Goal: Use online tool/utility: Utilize a website feature to perform a specific function

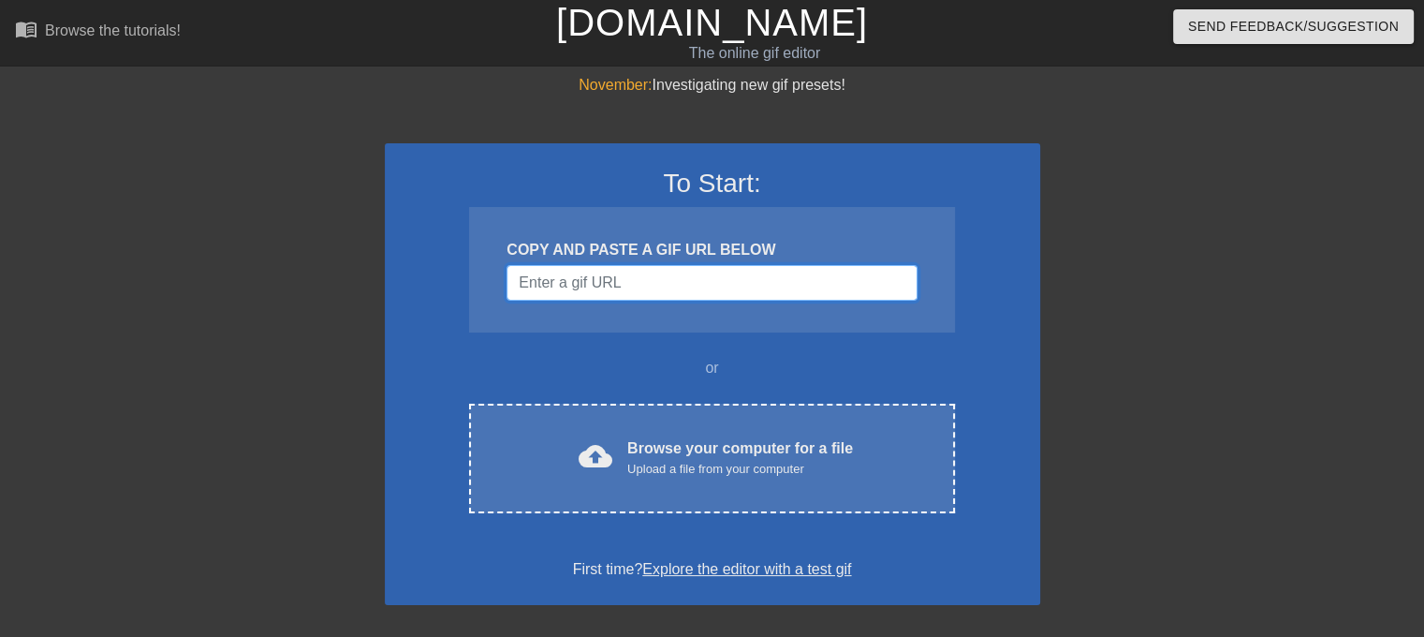
click at [656, 296] on input "Username" at bounding box center [711, 283] width 410 height 36
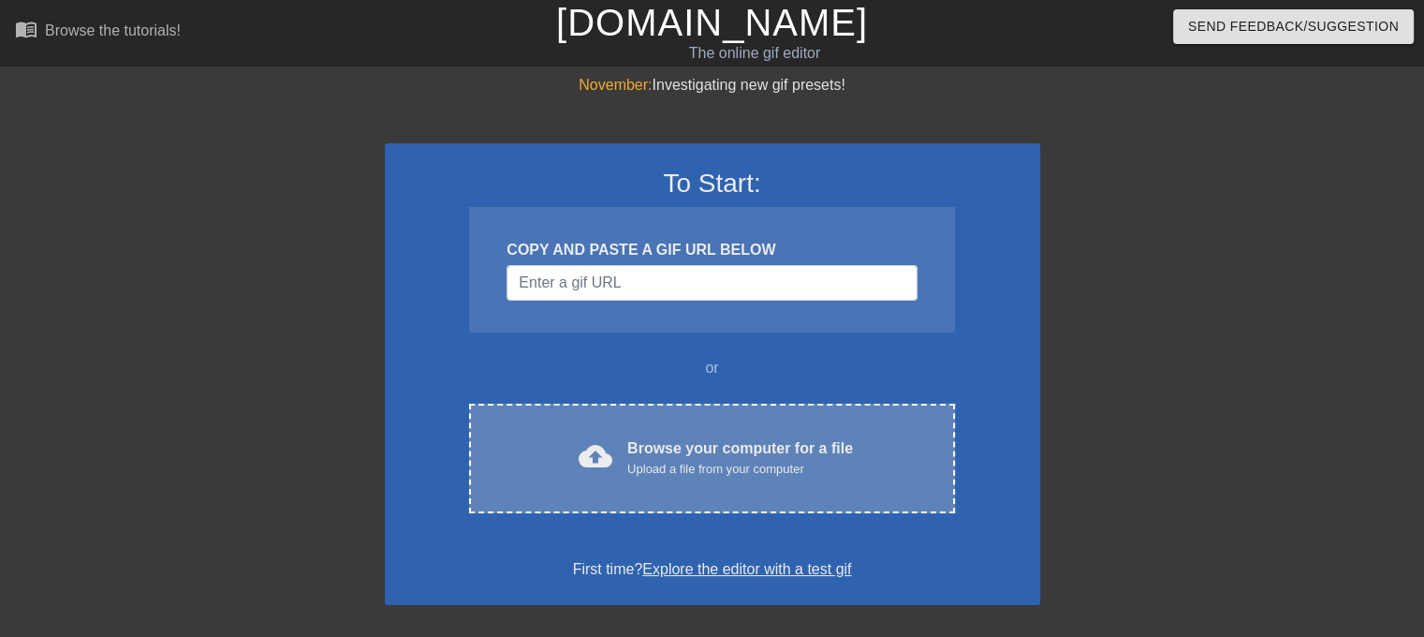
click at [704, 489] on div "cloud_upload Browse your computer for a file Upload a file from your computer C…" at bounding box center [711, 458] width 485 height 110
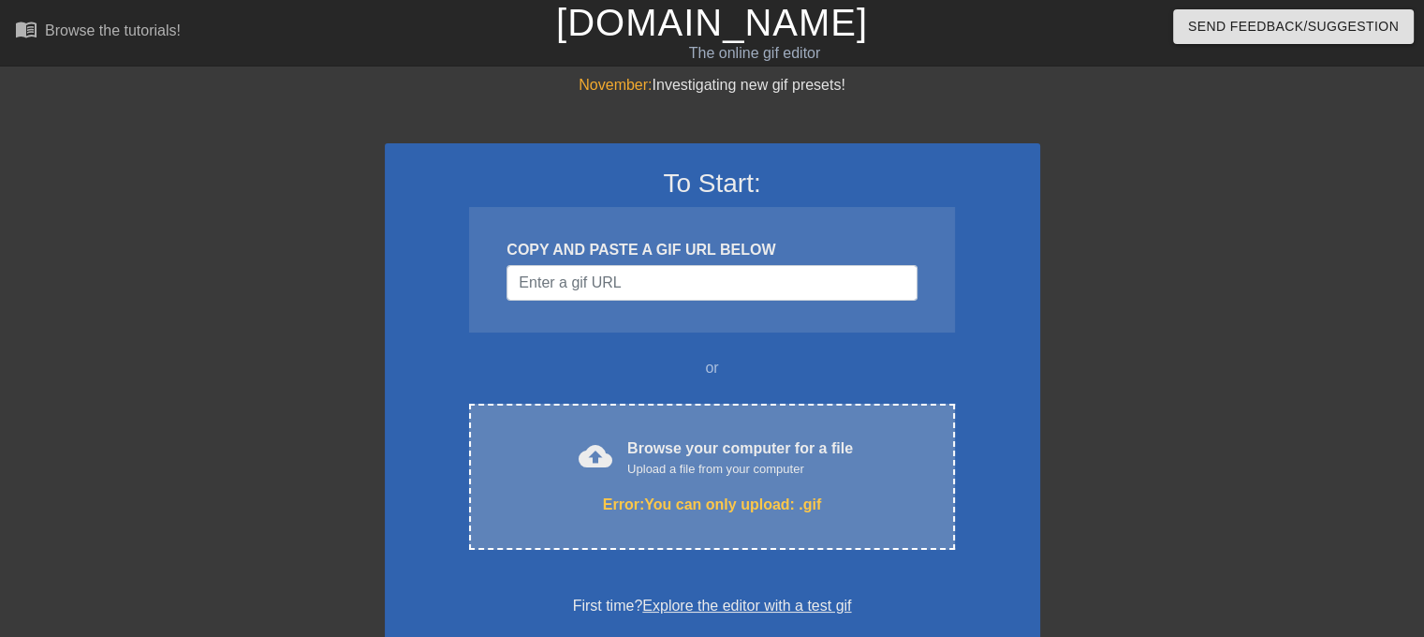
click at [712, 468] on div "Upload a file from your computer" at bounding box center [740, 469] width 226 height 19
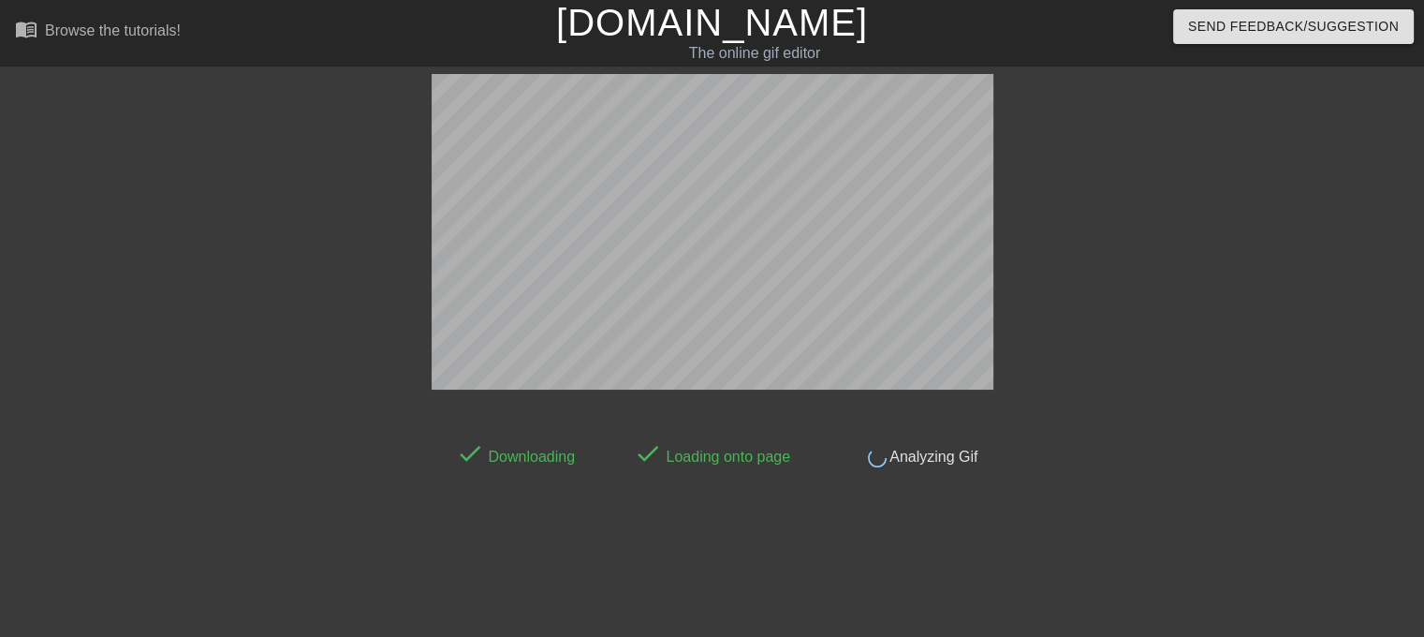
scroll to position [45, 0]
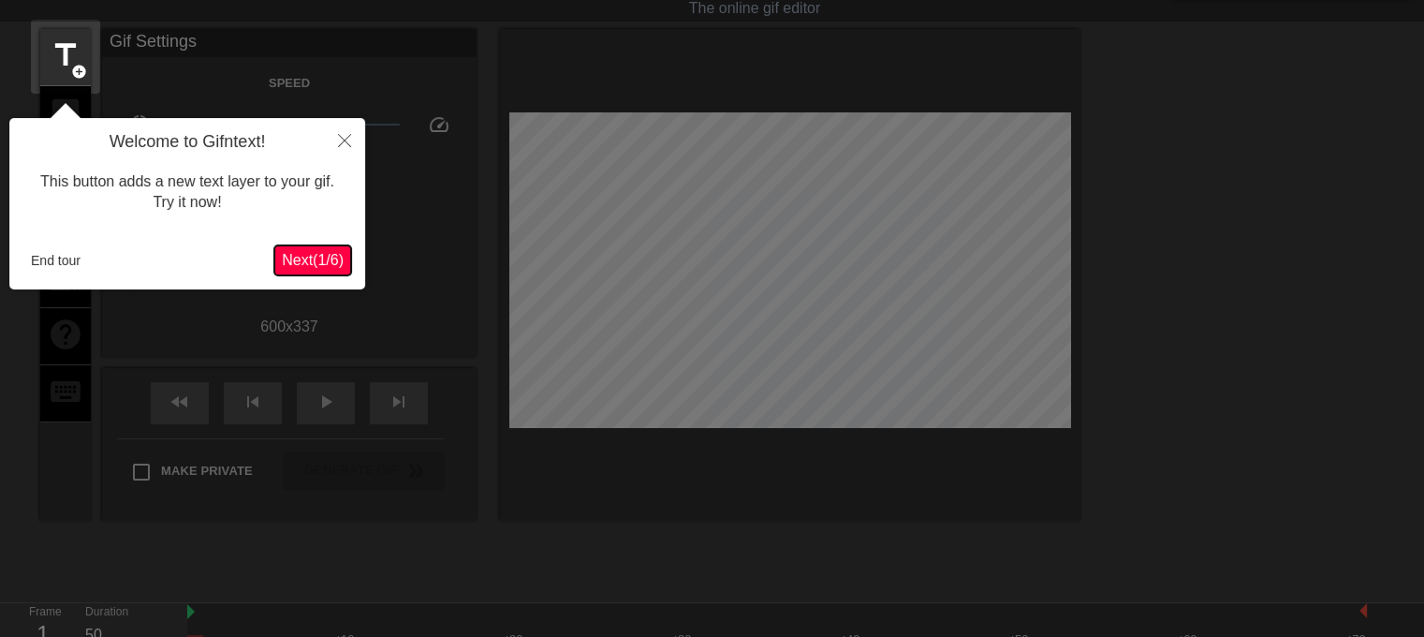
click at [327, 257] on span "Next ( 1 / 6 )" at bounding box center [313, 260] width 62 height 16
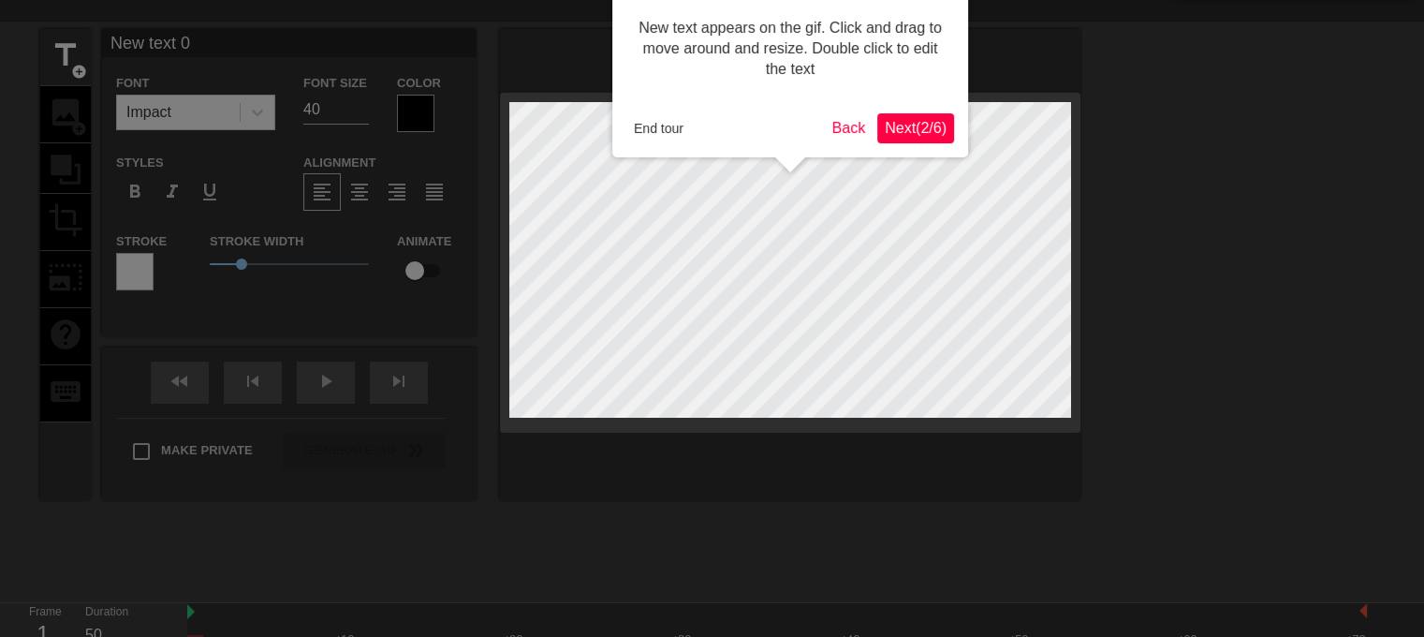
scroll to position [0, 0]
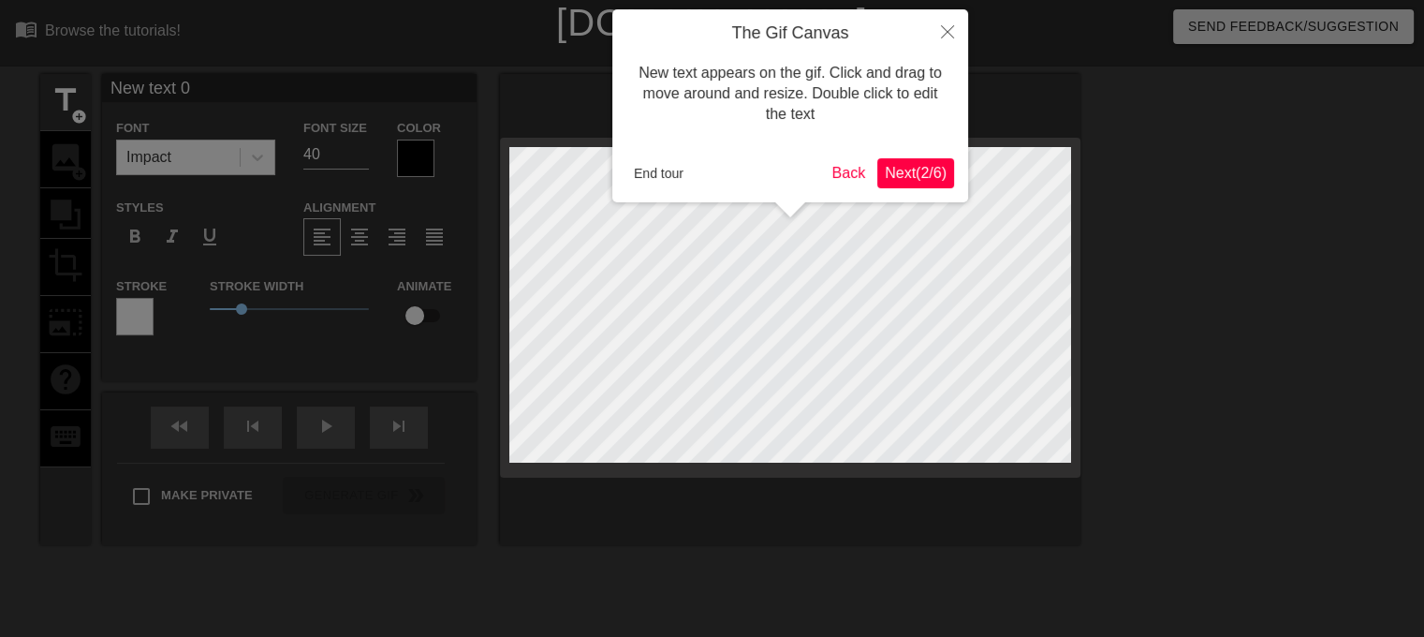
click at [906, 177] on span "Next ( 2 / 6 )" at bounding box center [916, 173] width 62 height 16
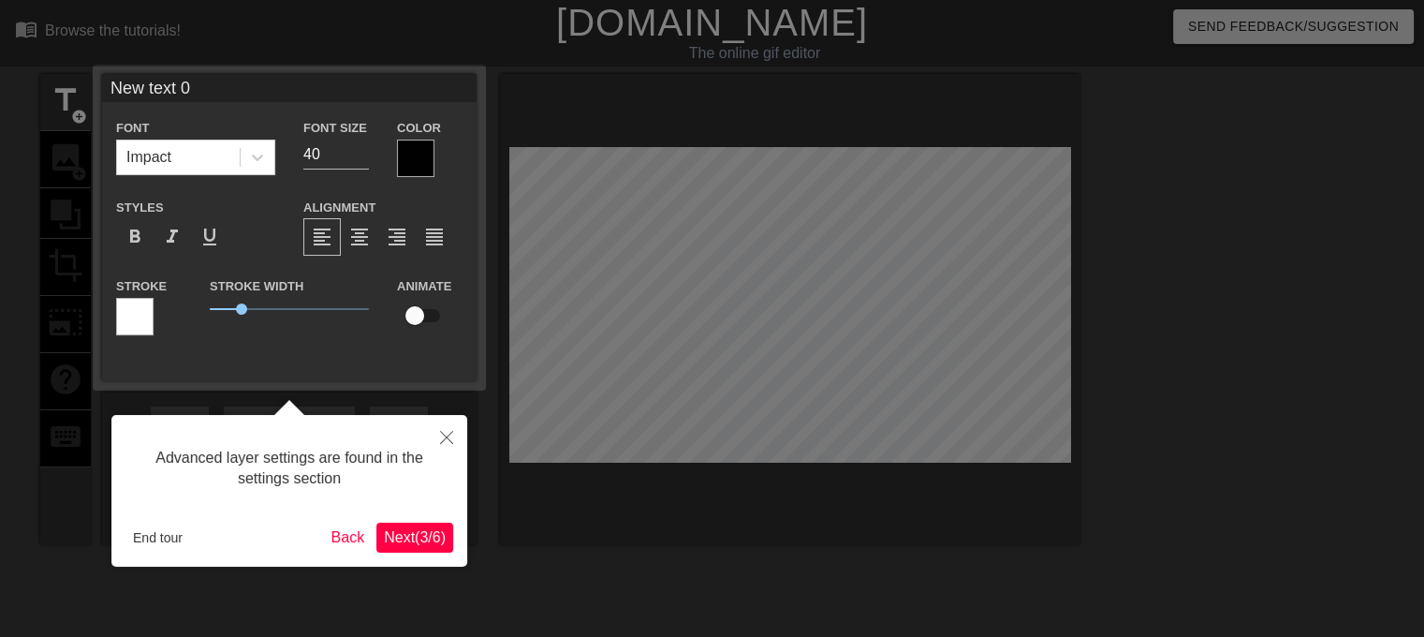
scroll to position [45, 0]
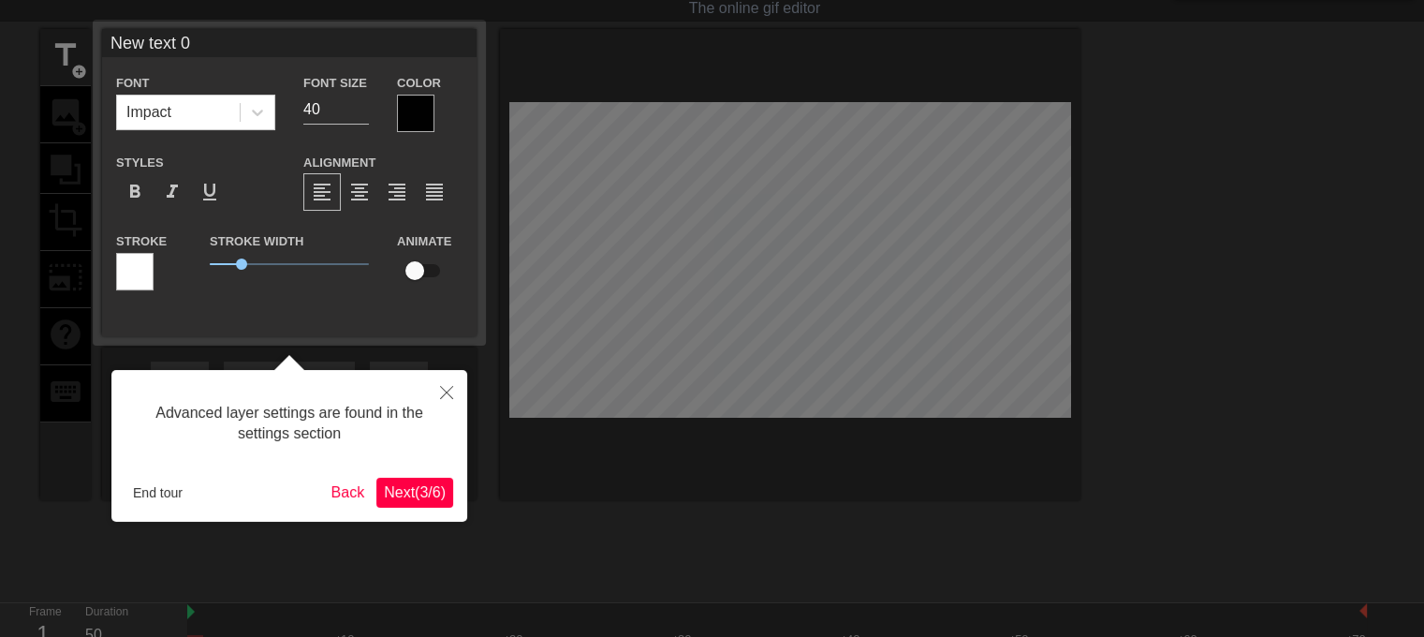
click at [421, 500] on span "Next ( 3 / 6 )" at bounding box center [415, 492] width 62 height 16
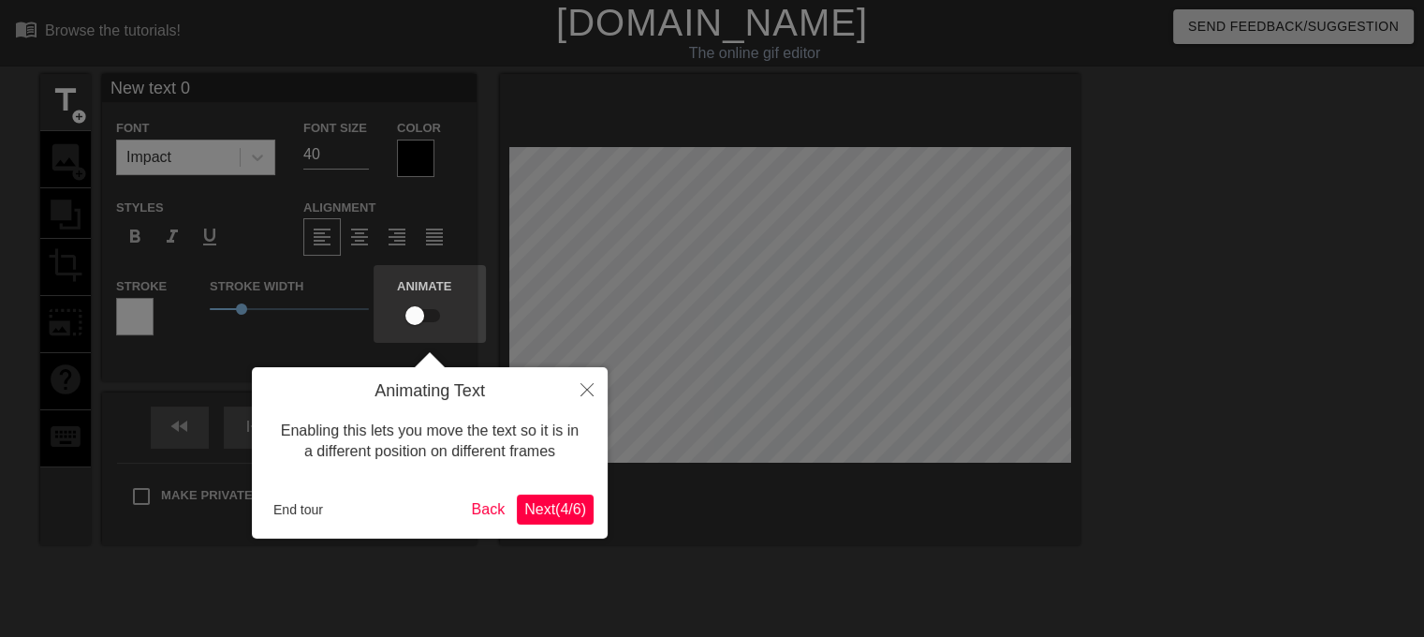
click at [548, 510] on span "Next ( 4 / 6 )" at bounding box center [555, 509] width 62 height 16
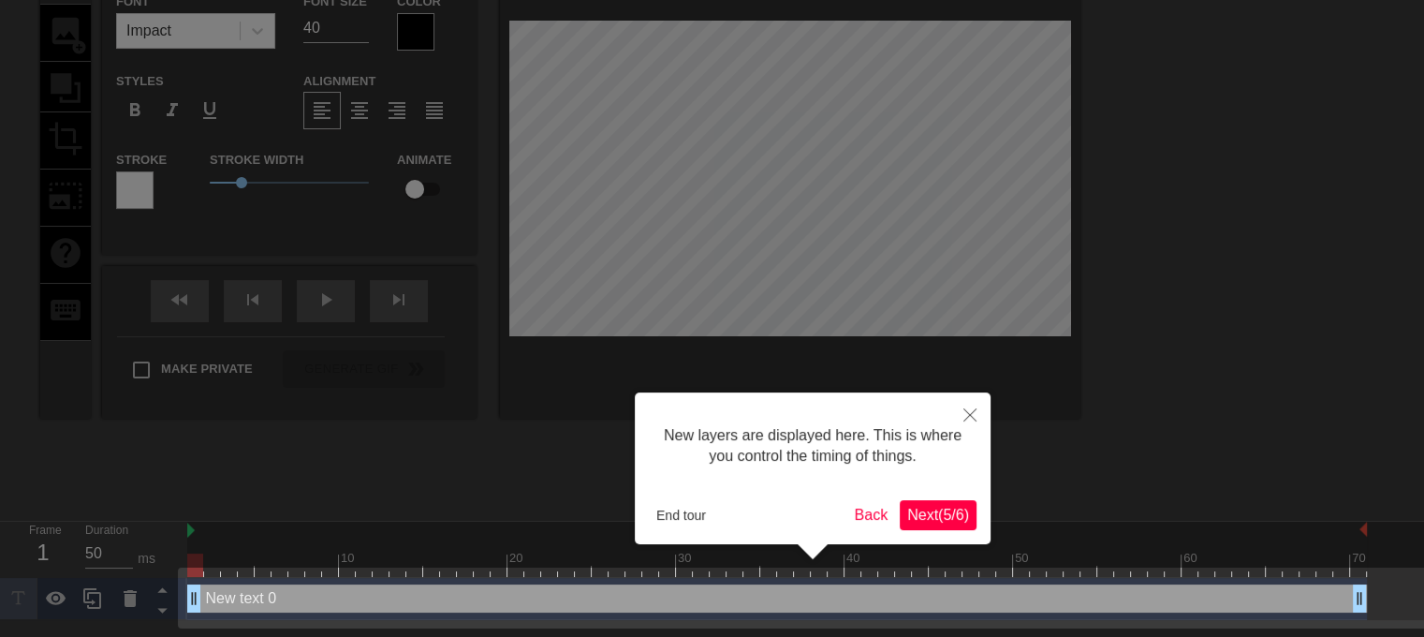
click at [936, 513] on span "Next ( 5 / 6 )" at bounding box center [938, 514] width 62 height 16
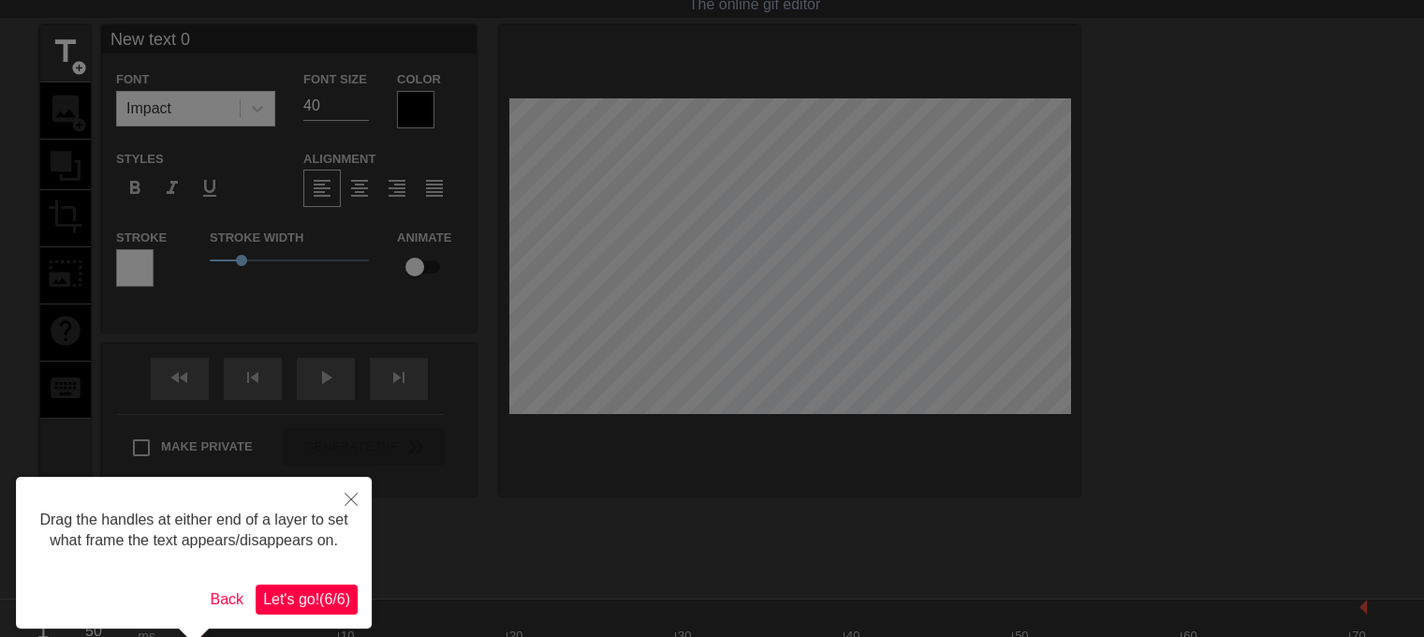
scroll to position [0, 0]
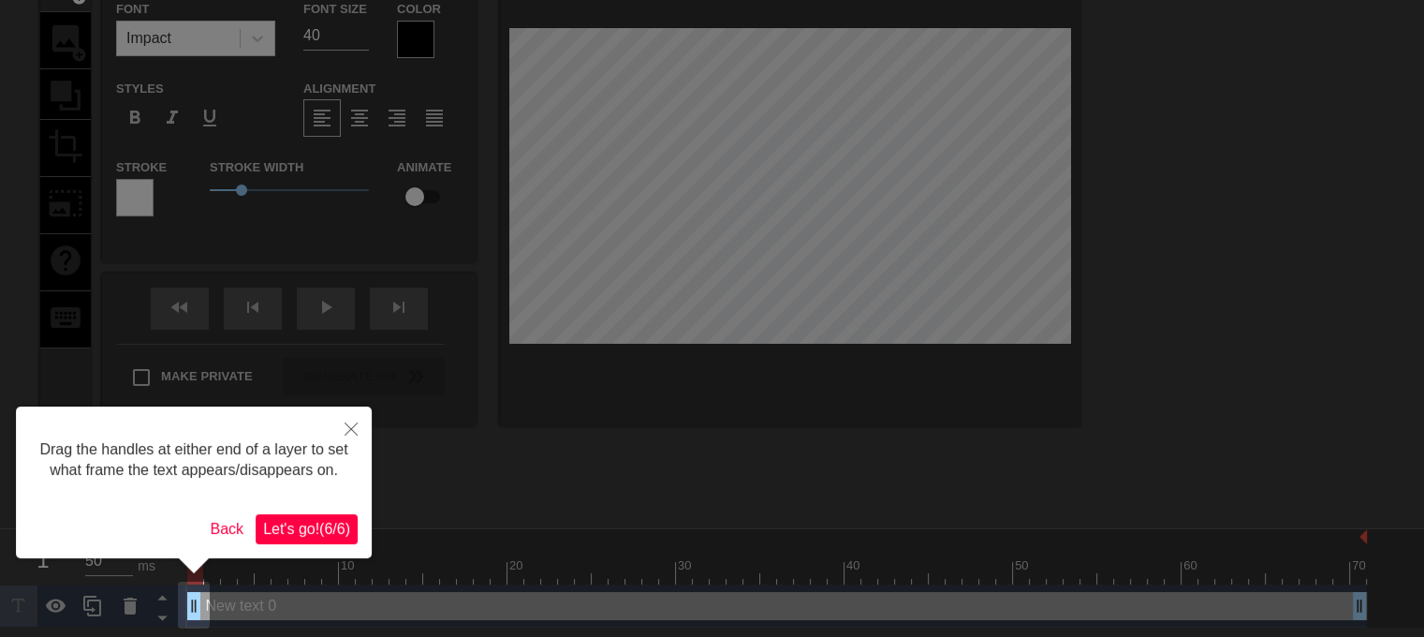
click at [322, 533] on span "Let's go! ( 6 / 6 )" at bounding box center [306, 528] width 87 height 16
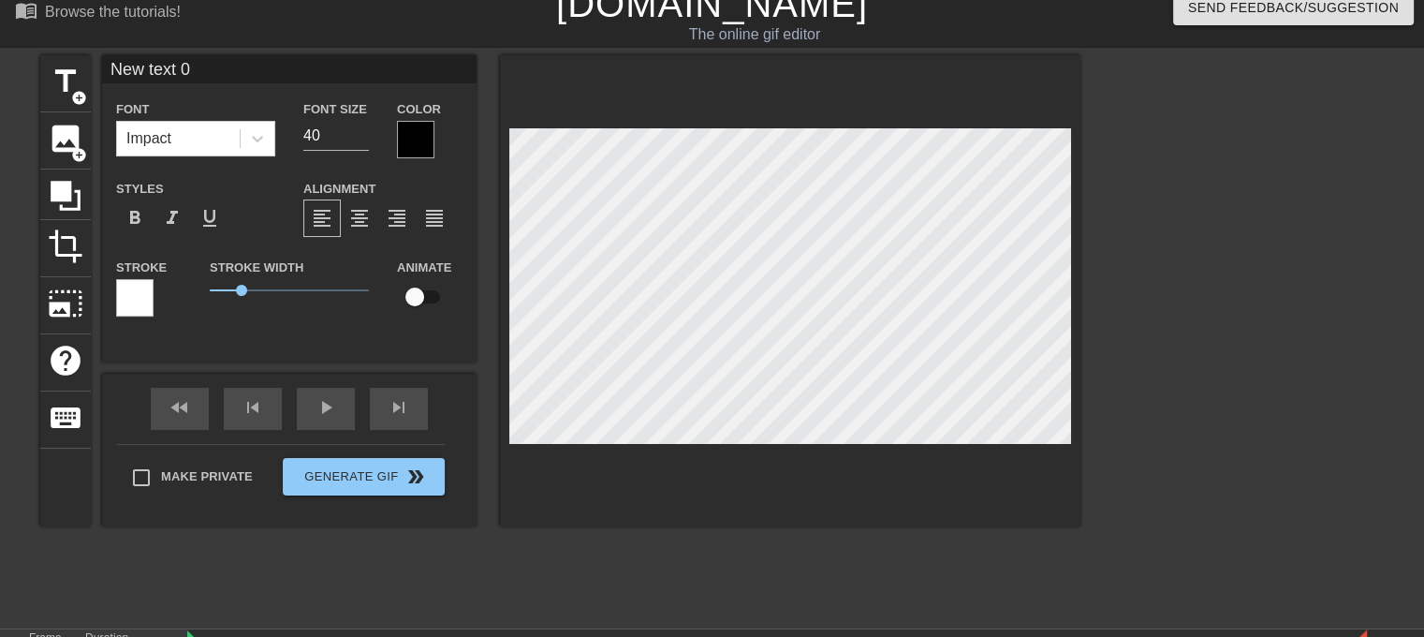
scroll to position [2, 4]
type input "e"
type textarea "e"
type input "e#"
type textarea "e#"
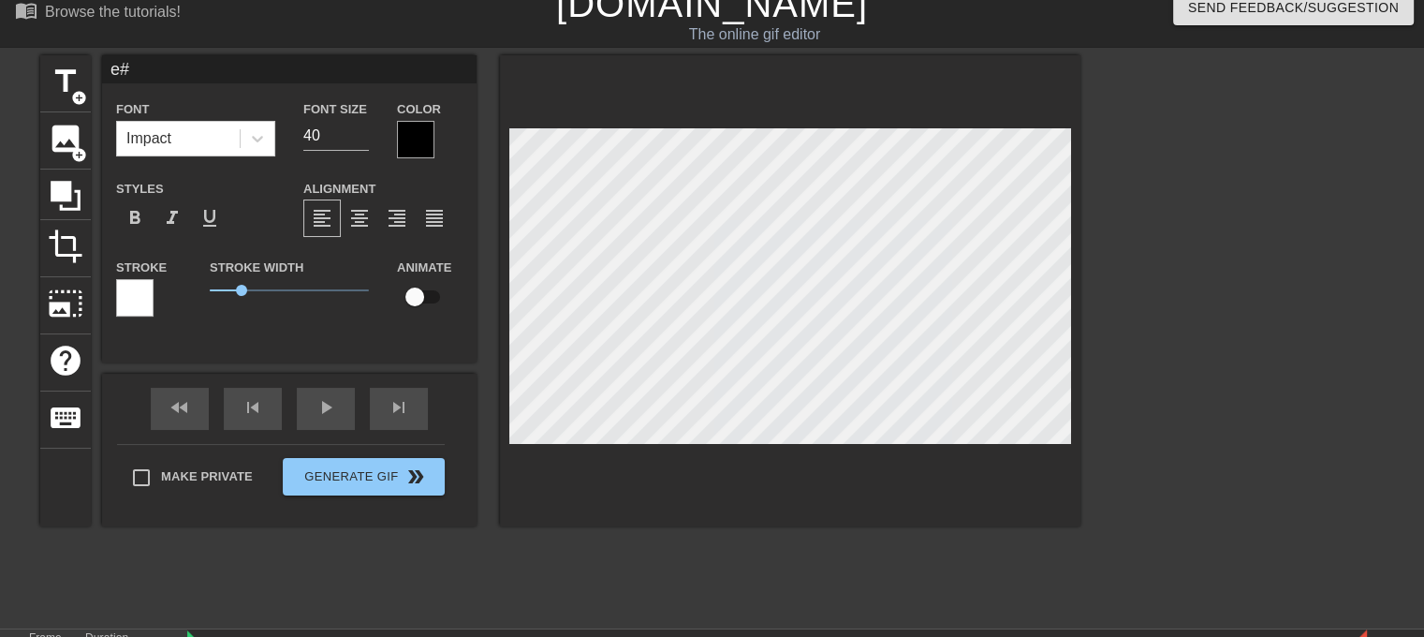
scroll to position [2, 3]
type input "e"
type textarea "e"
type input "#"
type textarea "#"
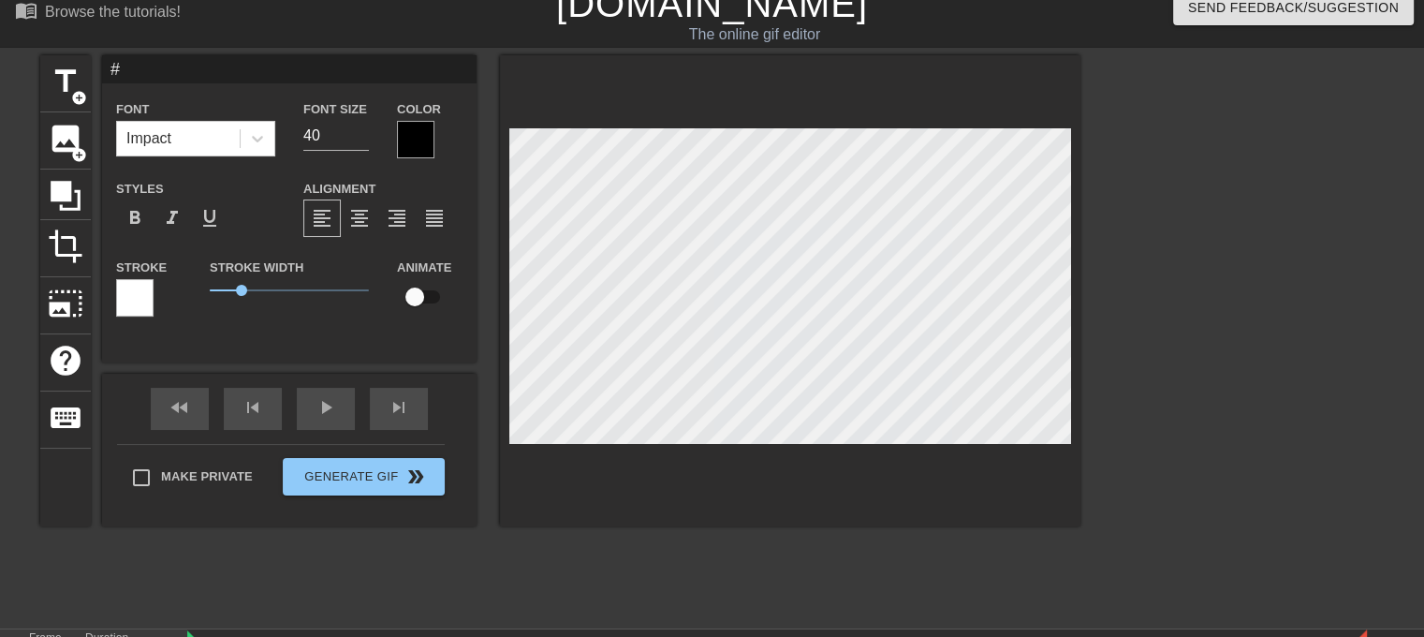
type input "#d"
type textarea "#d"
type input "#de"
type textarea "#de"
type input "#dem"
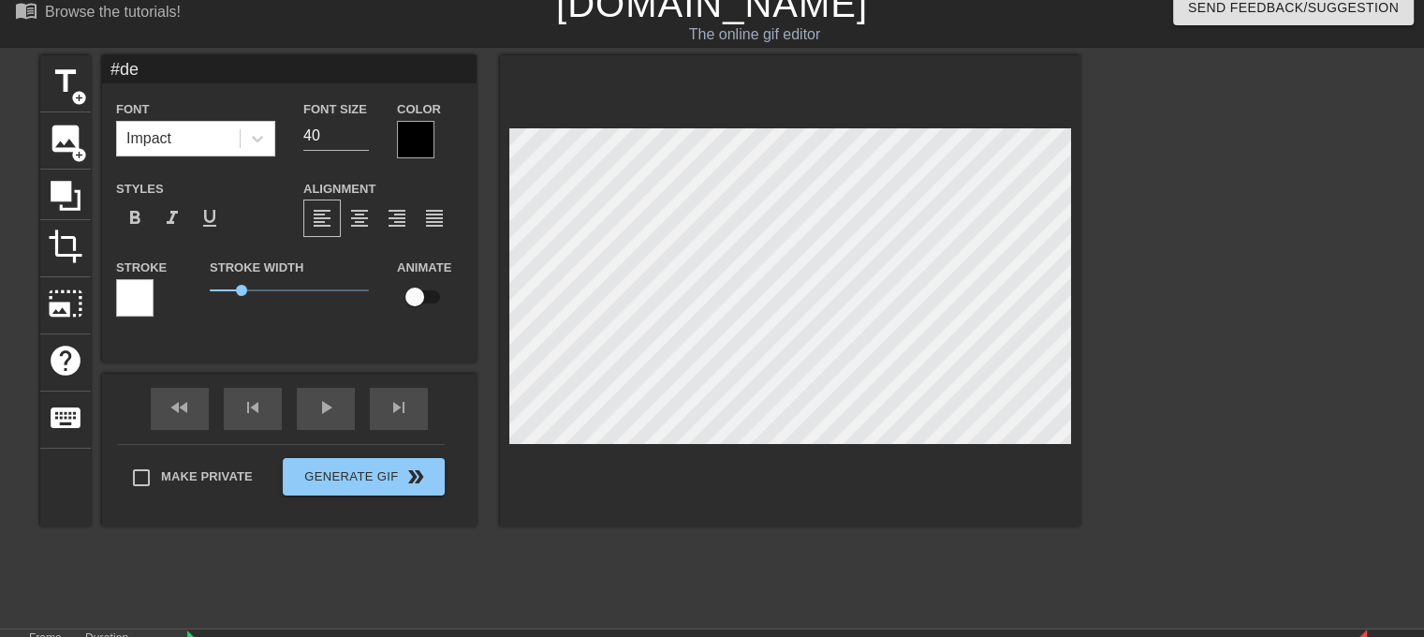
type textarea "#dem"
type input "#de"
type textarea "#de"
type input "#d"
type textarea "#d"
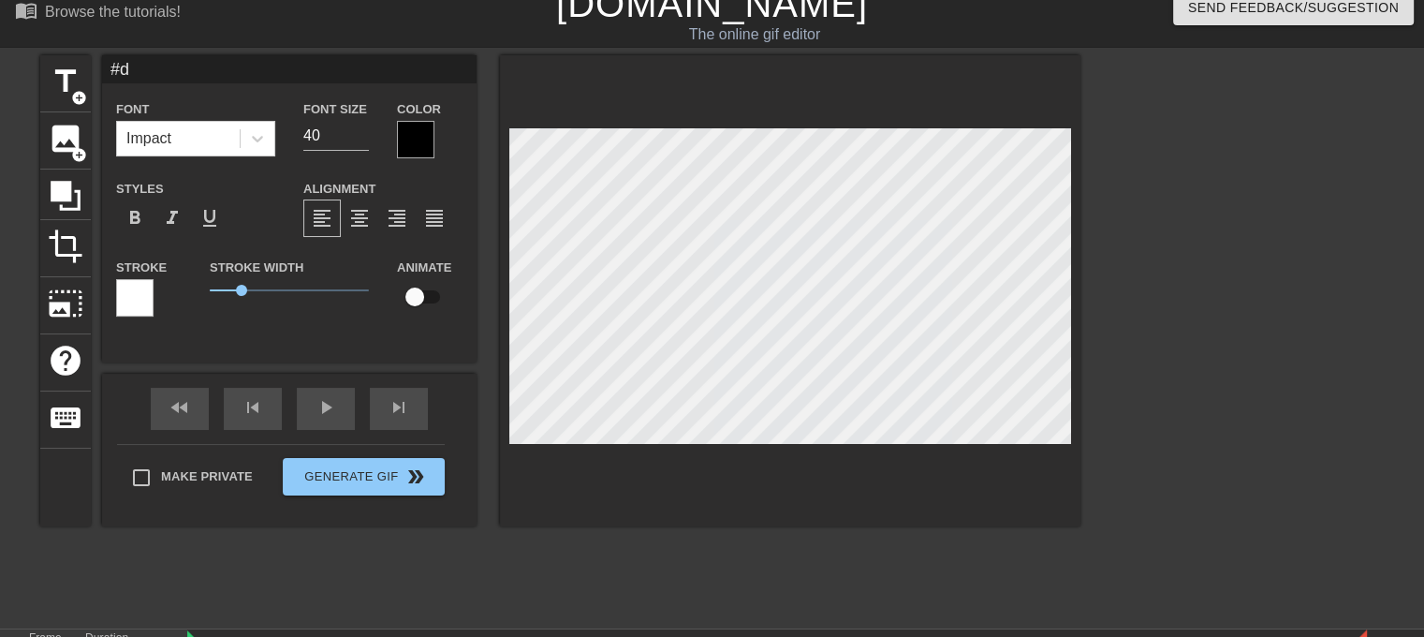
type input "#"
type textarea "#"
type input "#B"
type textarea "#B"
type input "#BO"
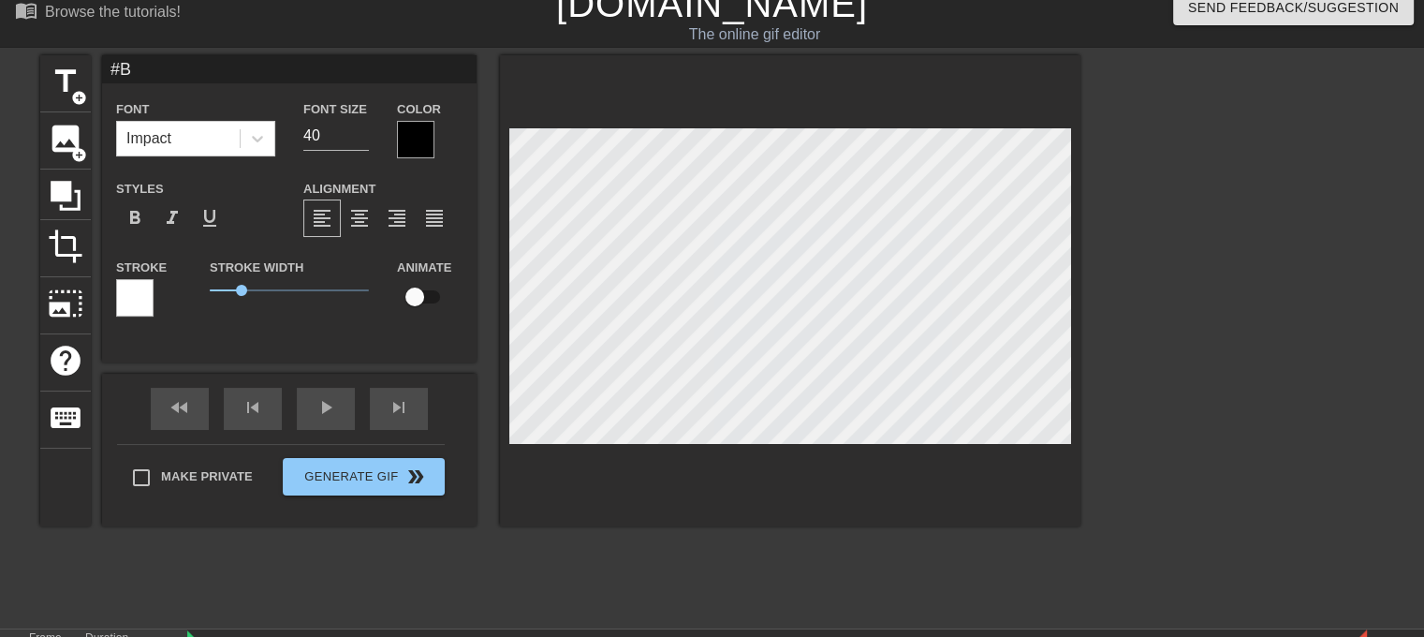
type textarea "#BO"
type input "#BOY"
type textarea "#BOY"
type input "#BOYC"
type textarea "#BOYC"
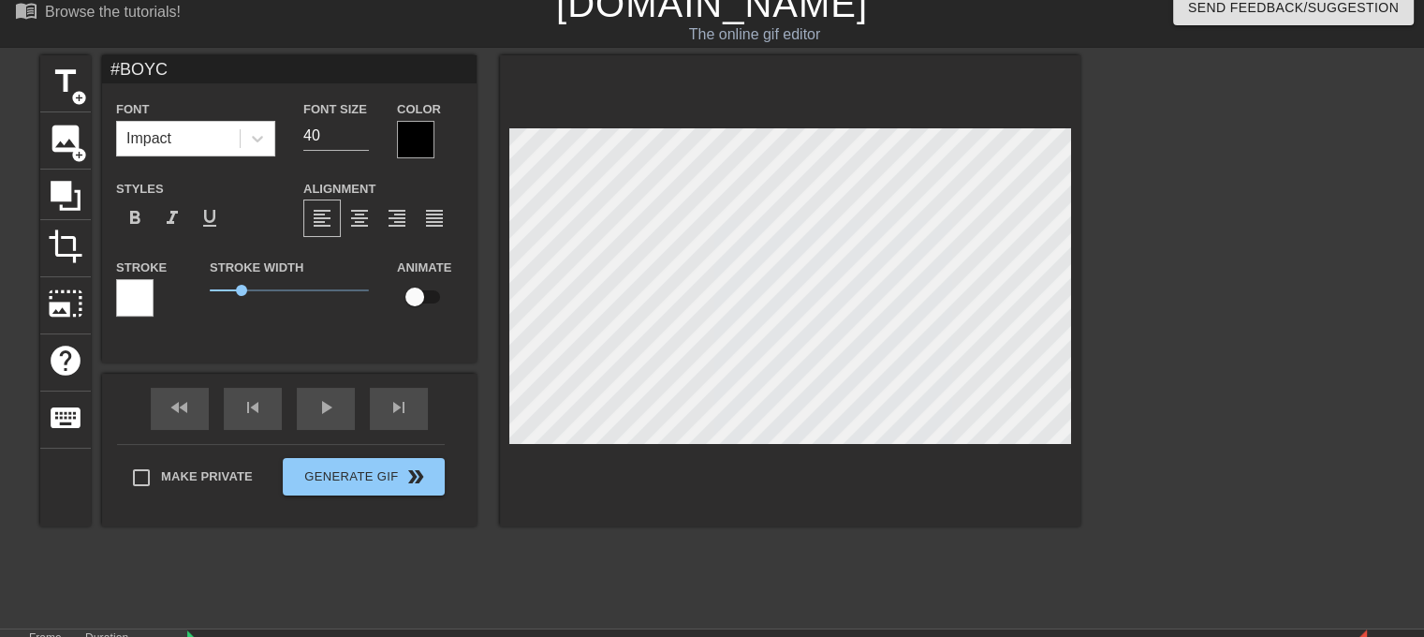
type input "#BOYCO"
type textarea "#BOYCO"
type input "#BOYCOT"
type textarea "#BOYCOT"
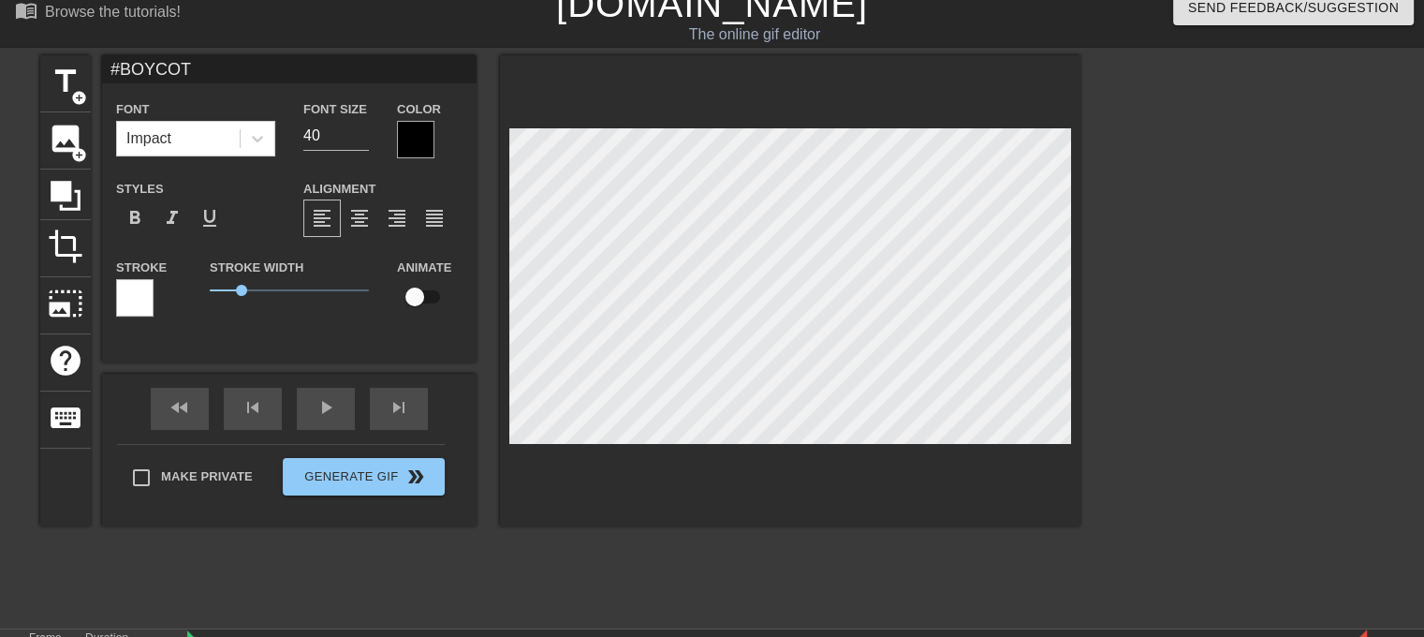
type input "#BOYCOTT"
type textarea "#BOYCOTT"
type input "#BOYCOTTF"
type textarea "#BOYCOTTF"
type input "#BOYCOTTFA"
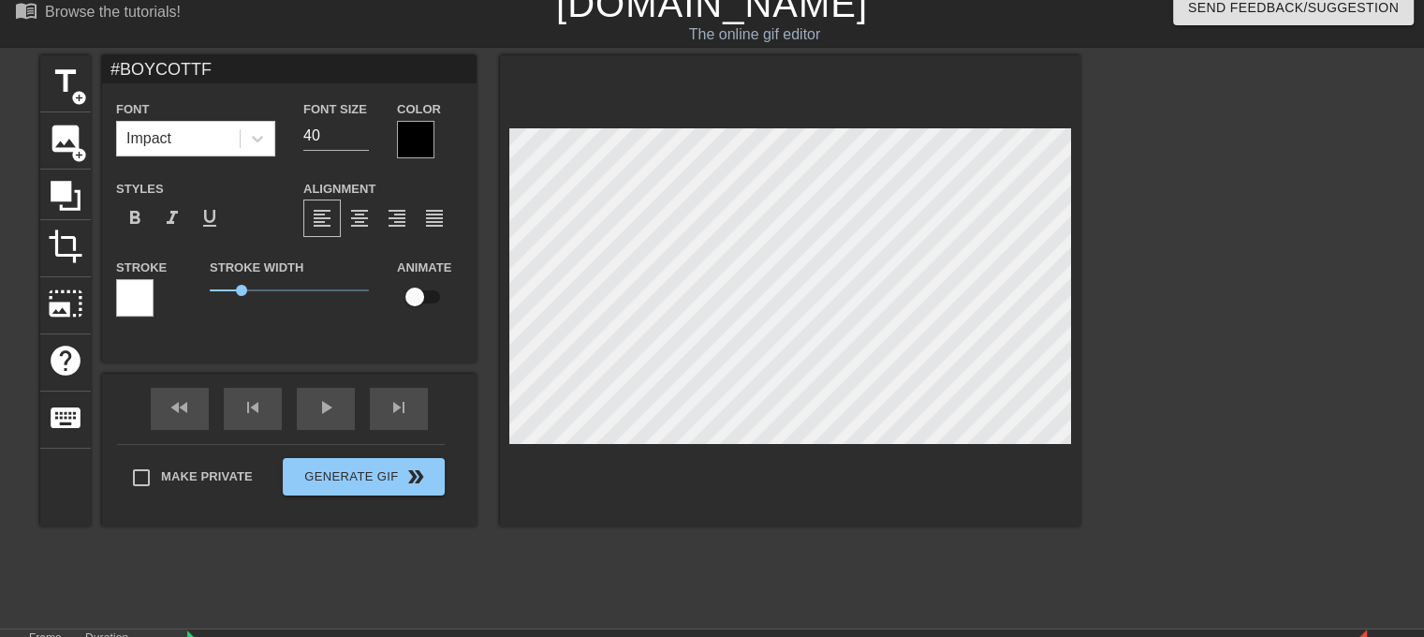
type textarea "#BOYCOTTFA"
type input "#BOYCOTTFAR"
type textarea "#BOYCOTTFAR"
type input "#BOYCOTTFARM"
type textarea "#BOYCOTTFARM"
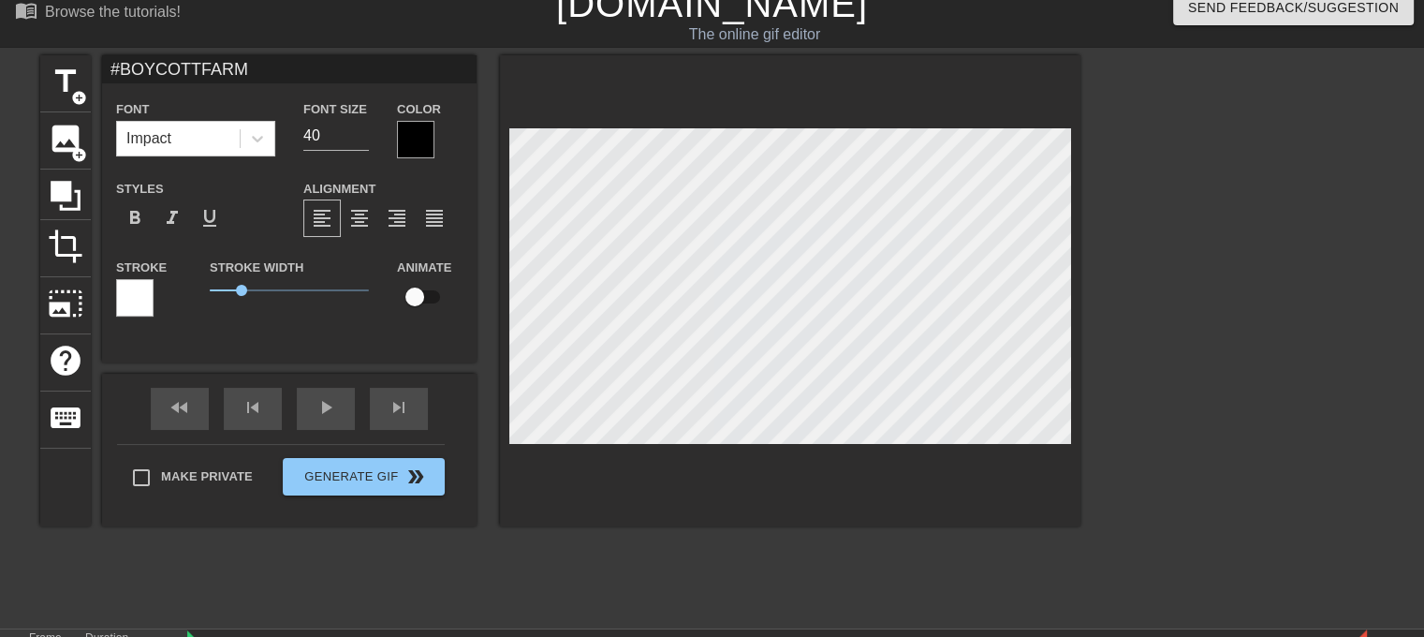
type input "#BOYCOTTFARMT"
type textarea "#BOYCOTTFARMT"
type input "#BOYCOTTFARMTA"
type textarea "#BOYCOTTFARMTA"
type input "#BOYCOTTFARMTAR"
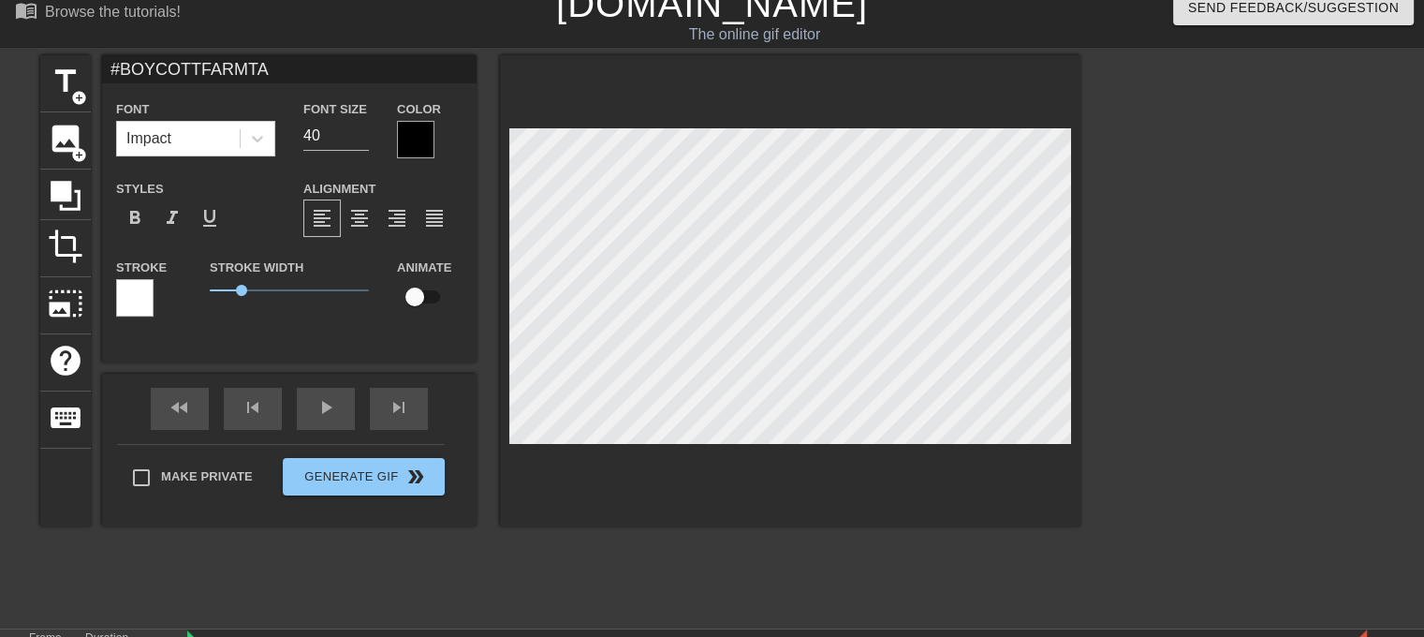
type textarea "#BOYCOTTFARMTAR"
type input "#BOYCOTTFARMTARO"
type textarea "#BOYCOTTFARMTARO"
type input "#BOYCOTTFARMTARO"
type textarea "#BOYCOTTFARMTARO"
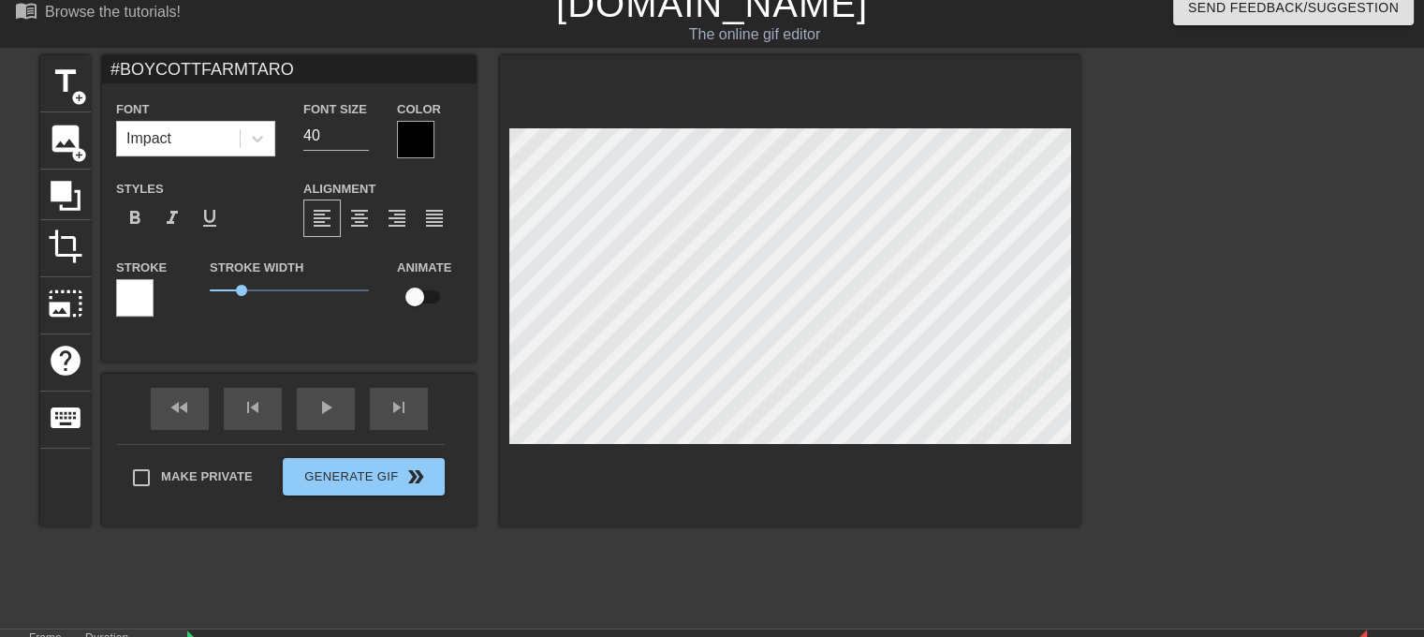
type input "#BOYCOTTFARMTARO S"
type textarea "#BOYCOTTFARMTARO S"
type input "#BOYCOTTFARMTARO SP"
type textarea "#BOYCOTTFARMTARO SP"
type input "#BOYCOTTFARMTARO SPR"
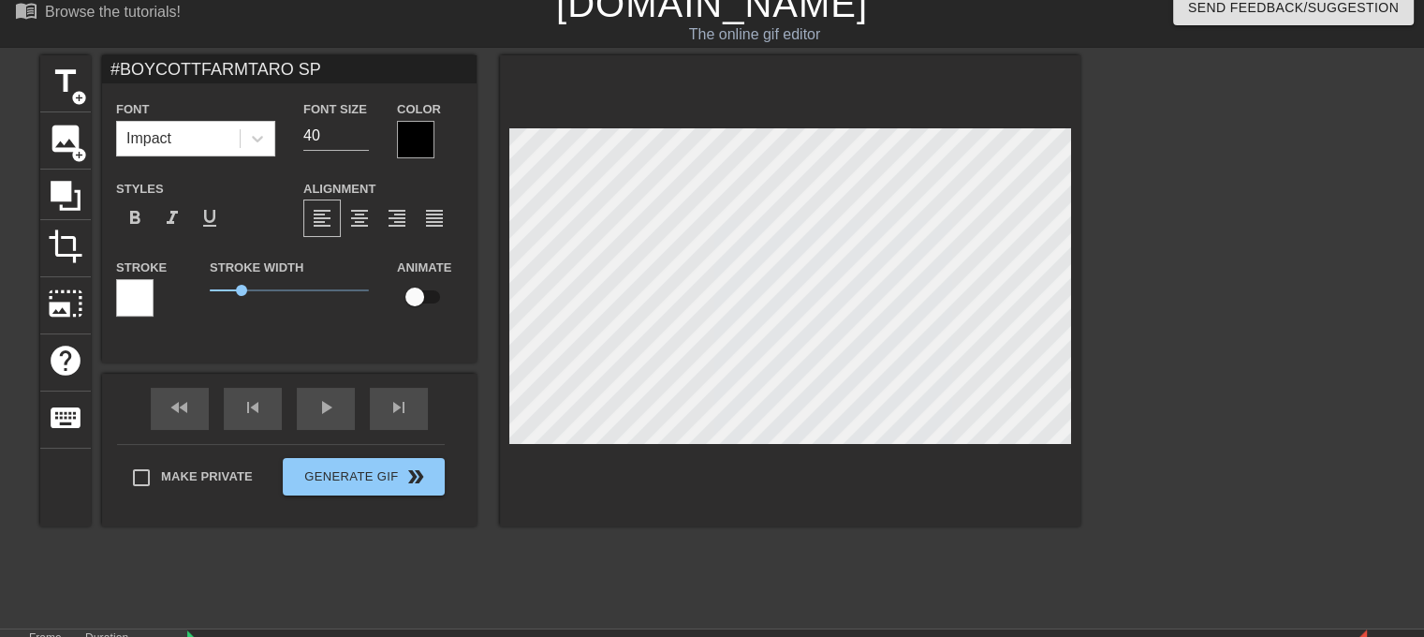
type textarea "#BOYCOTTFARMTARO SPR"
type input "#BOYCOTTFARMTARO SPRE"
type textarea "#BOYCOTTFARMTARO SPRE"
type input "#BOYCOTTFARMTARO SPREA"
type textarea "#BOYCOTTFARMTARO SPREA"
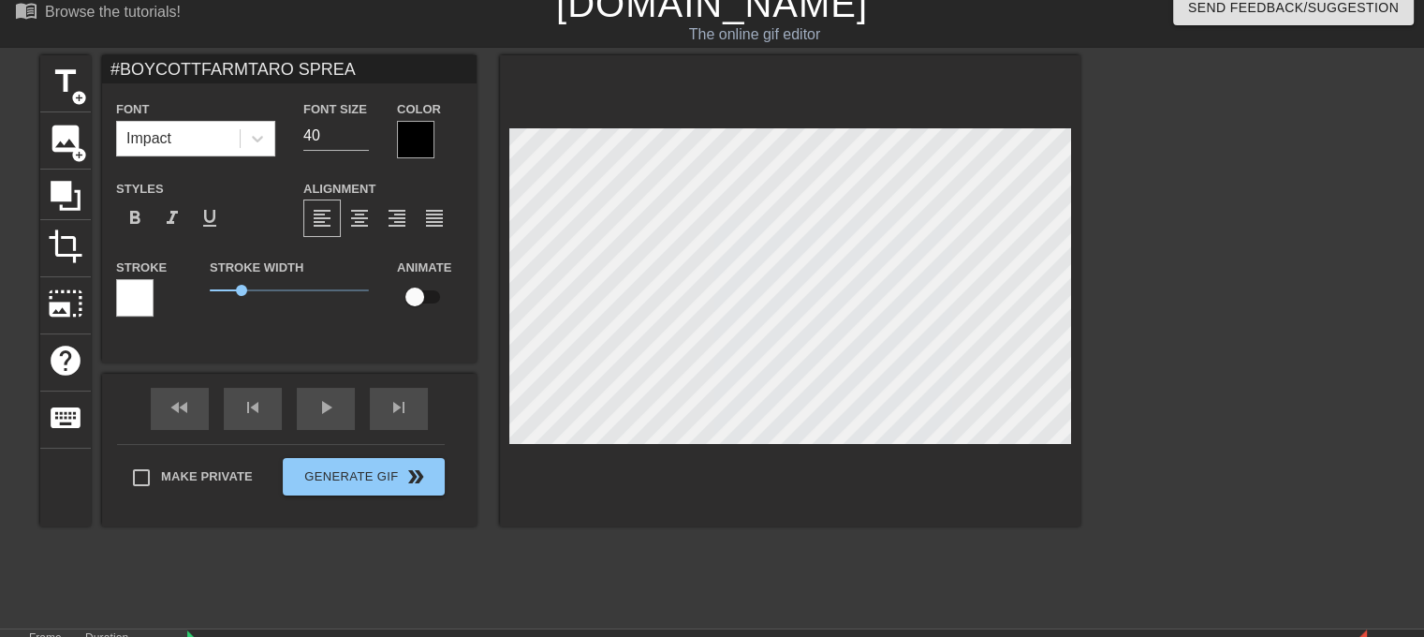
type input "#BOYCOTTFARMTARO SPREAD"
type textarea "#BOYCOTTFARMTARO SPREAD"
type input "#BOYCOTTFARMTARO SPREAD"
type textarea "#BOYCOTTFARMTARO SPREAD"
type input "#BOYCOTTFARMTARO SPREAD T"
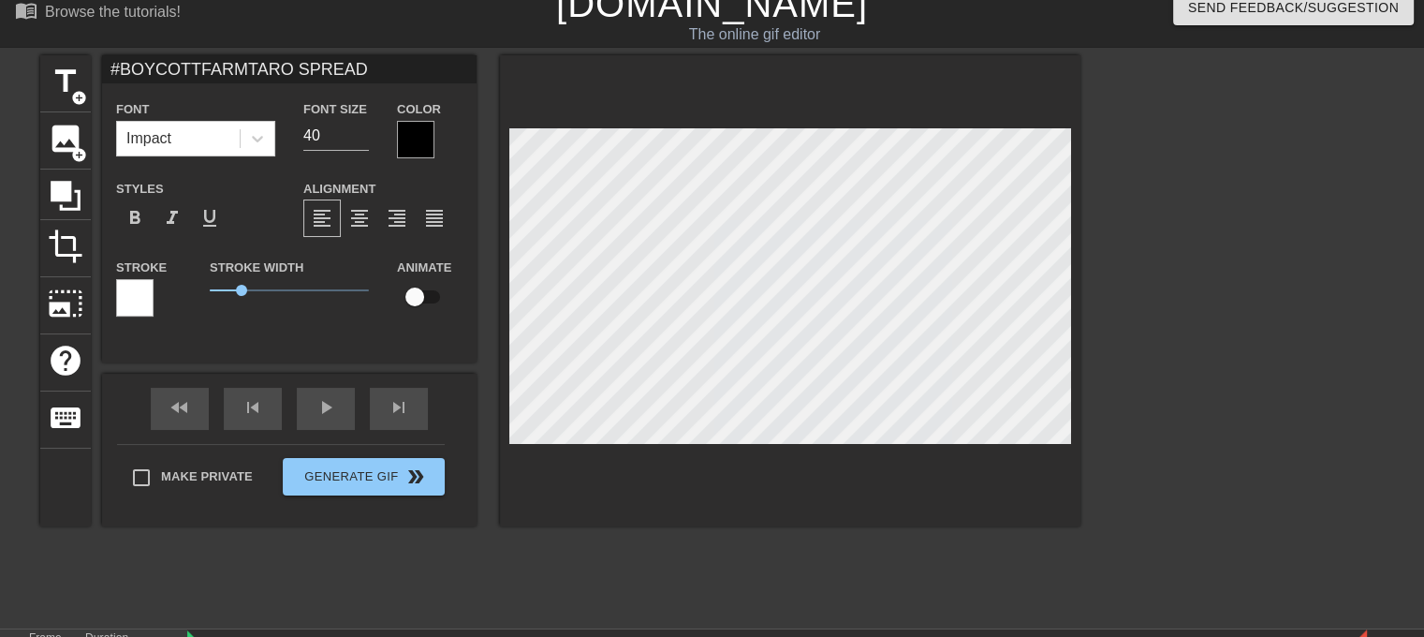
type textarea "#BOYCOTTFARMTARO SPREAD T"
type input "#BOYCOTTFARMTARO SPREAD TH"
type textarea "#BOYCOTTFARMTARO SPREAD TH"
type input "#BOYCOTTFARMTARO SPREAD THE"
type textarea "#BOYCOTTFARMTARO SPREAD THE"
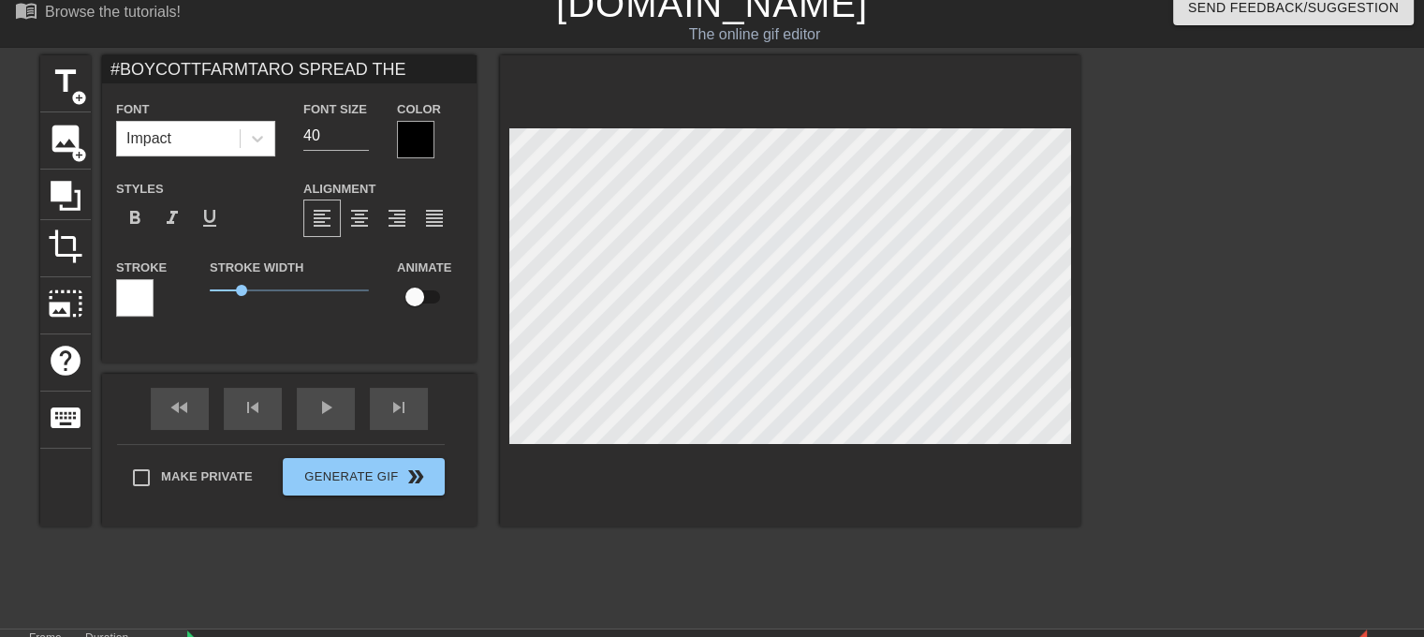
type input "#BOYCOTTFARMTARO SPREAD THE"
type textarea "#BOYCOTTFARMTARO SPREAD THE"
type input "#BOYCOTTFARMTARO SPREAD THE W"
type textarea "#BOYCOTTFARMTARO SPREAD THE W"
type input "#BOYCOTTFARMTARO SPREAD THE WI"
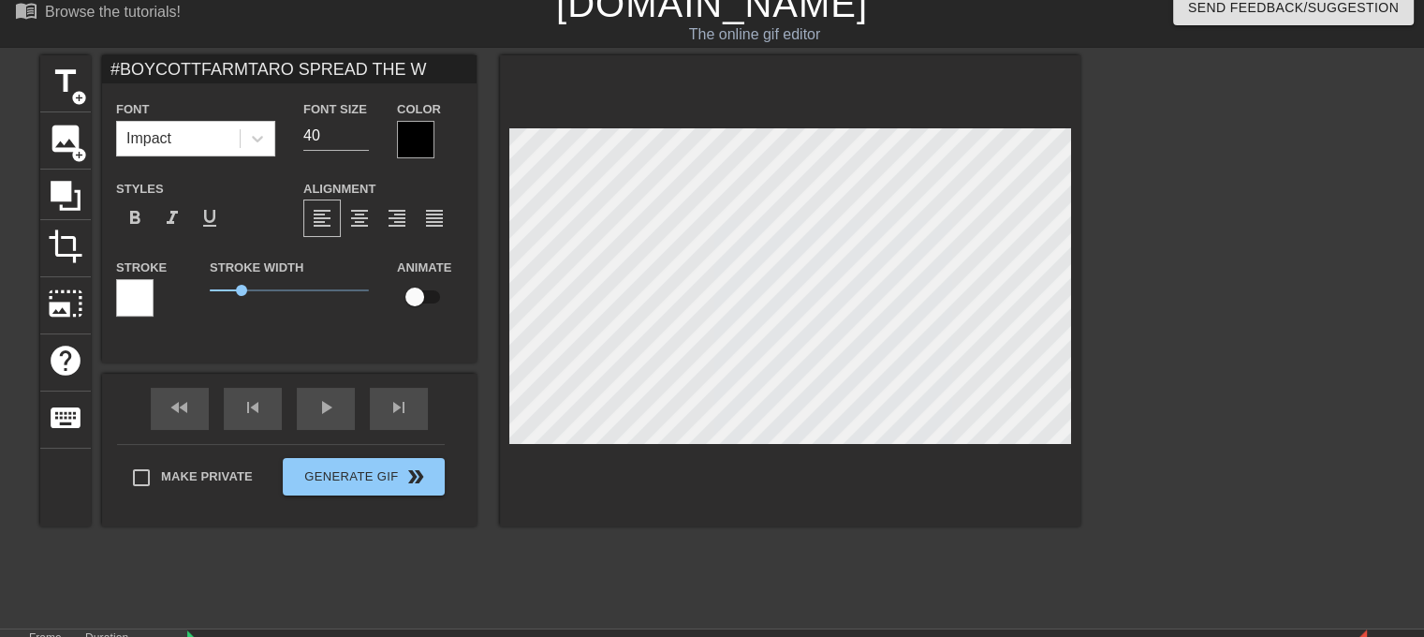
type textarea "#BOYCOTTFARMTARO SPREAD THE WI"
type input "#BOYCOTTFARMTARO SPREAD THE WIR"
type textarea "#BOYCOTTFARMTARO SPREAD THE WIR"
type input "#BOYCOTTFARMTARO SPREAD THE WIRD"
type textarea "#BOYCOTTFARMTARO SPREAD THE WIRD"
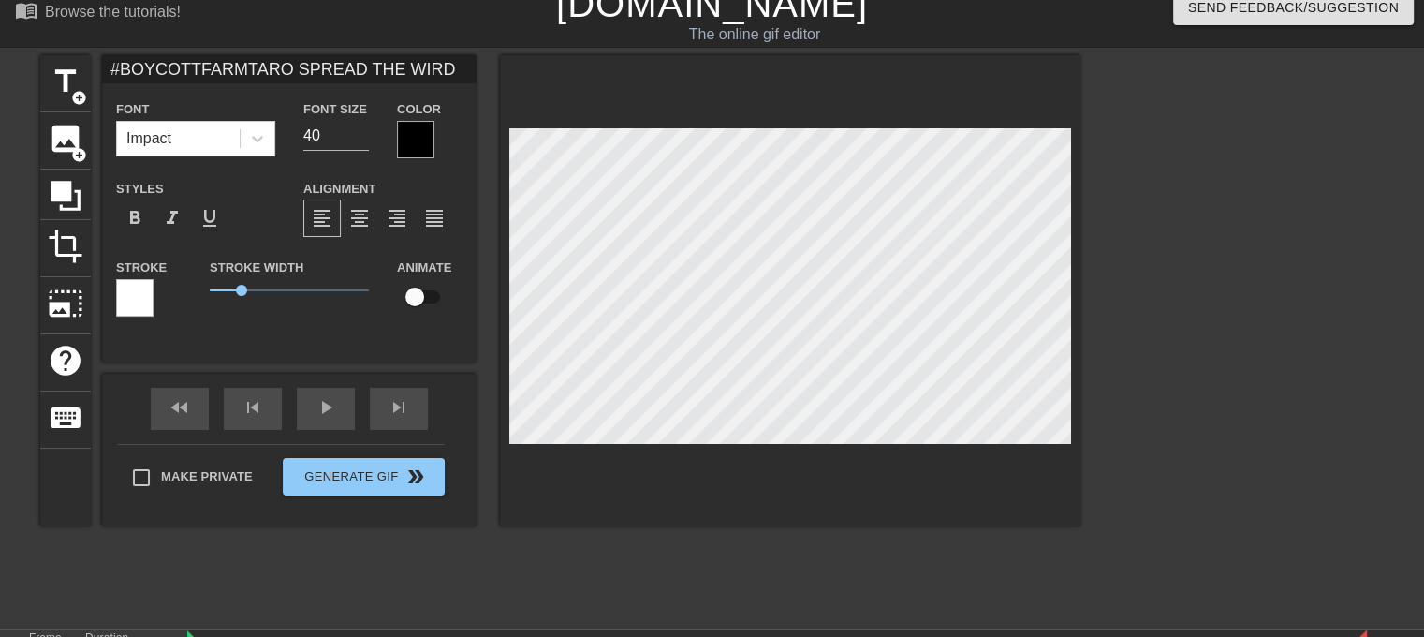
scroll to position [2, 17]
type input "#BOYCOTTFARMTARO SPREAD THE WIR"
type textarea "#BOYCOTTFARMTARO SPREAD THE WIR"
type input "#BOYCOTTFARMTARO SPREAD THE WI"
type textarea "#BOYCOTTFARMTARO SPREAD THE WI"
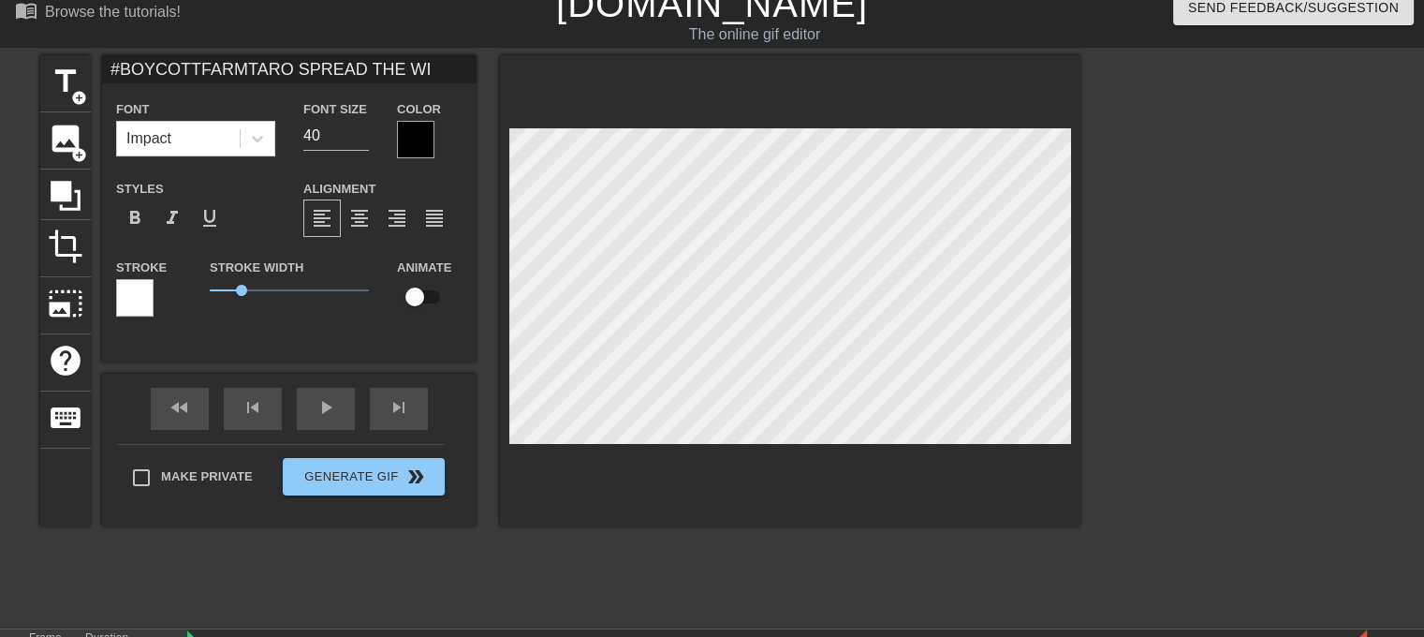
type input "#BOYCOTTFARMTARO SPREAD THE W"
type textarea "#BOYCOTTFARMTARO SPREAD THE W"
type input "#BOYCOTTFARMTARO SPREAD THE WO"
type textarea "#BOYCOTTFARMTARO SPREAD THE WO"
type input "#BOYCOTTFARMTARO SPREAD THE WOR"
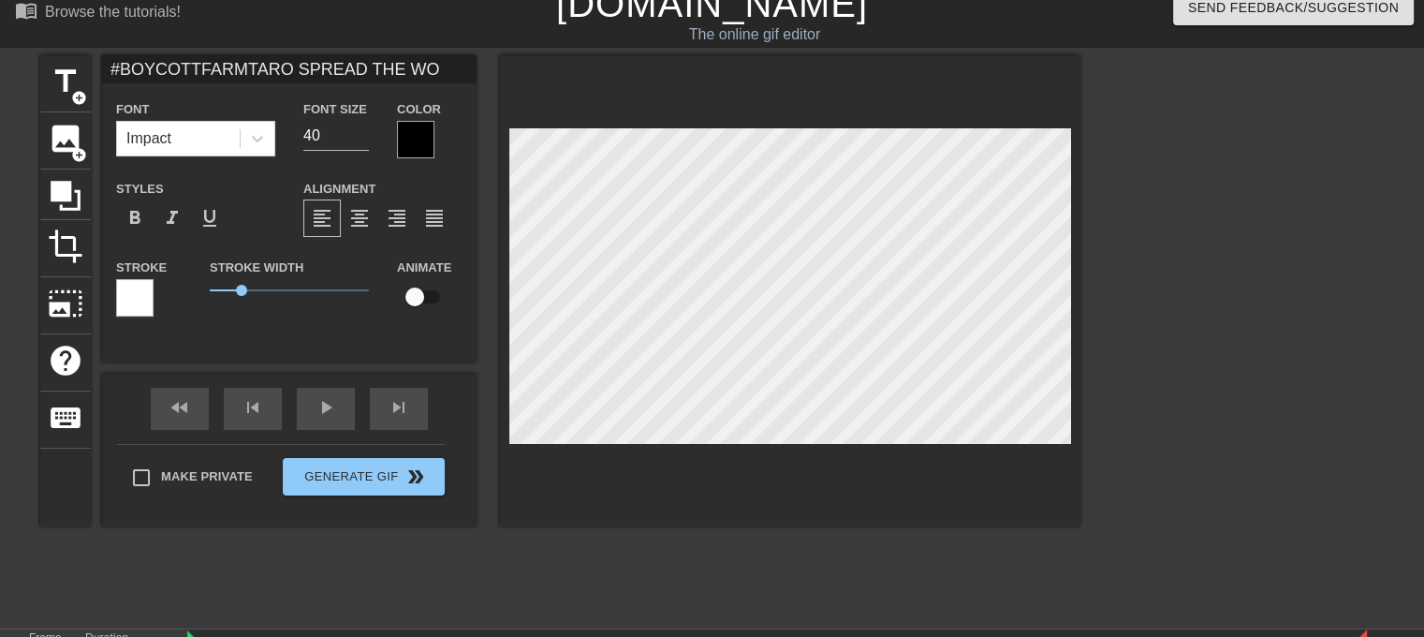
type textarea "#BOYCOTTFARMTARO SPREAD THE WOR"
type input "#BOYCOTTFARMTARO SPREAD THE WORD"
type textarea "#BOYCOTTFARMTARO SPREAD THE WORD"
click at [74, 136] on span "image" at bounding box center [66, 139] width 36 height 36
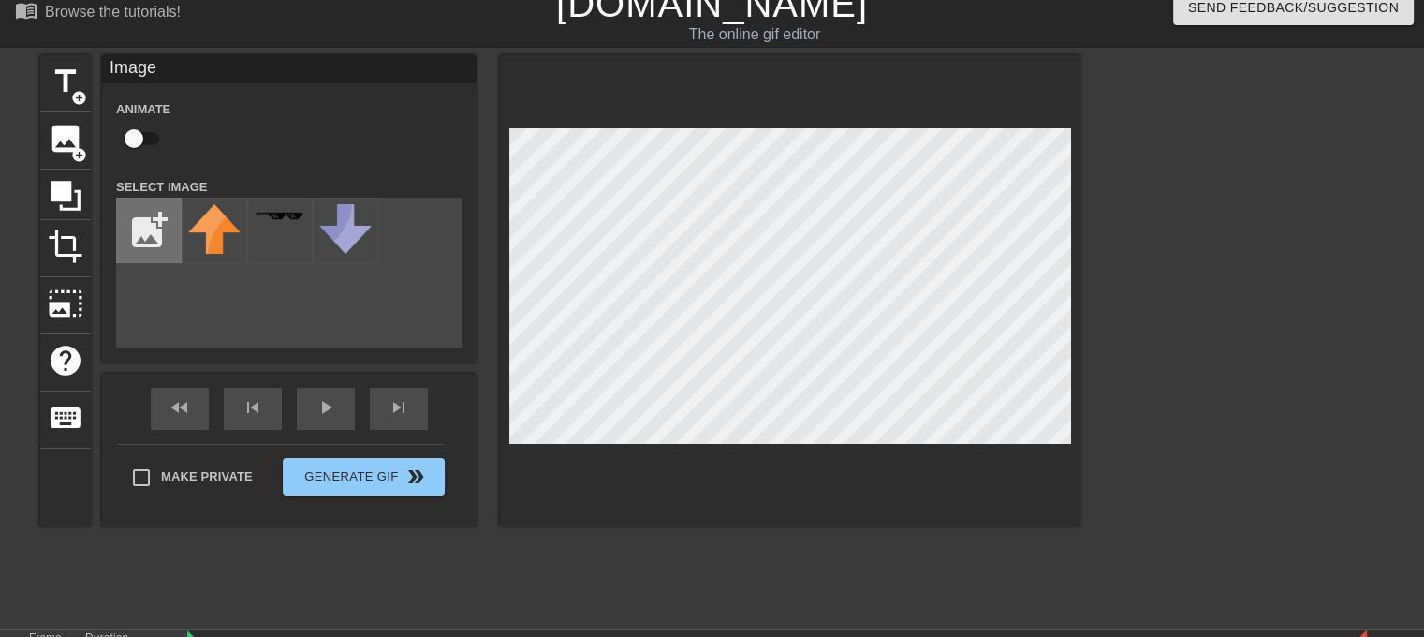
click at [159, 221] on input "file" at bounding box center [149, 230] width 64 height 64
type input "C:\fakepath\blank white.jpg"
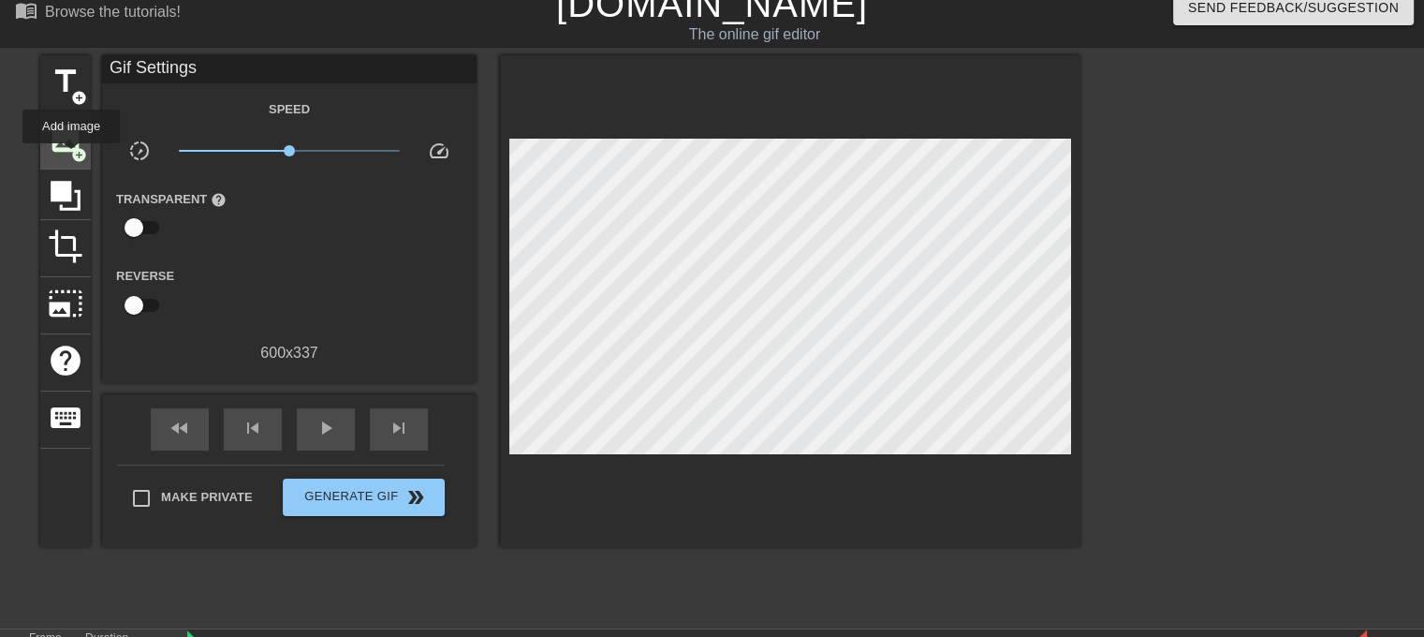
click at [70, 134] on span "image" at bounding box center [66, 139] width 36 height 36
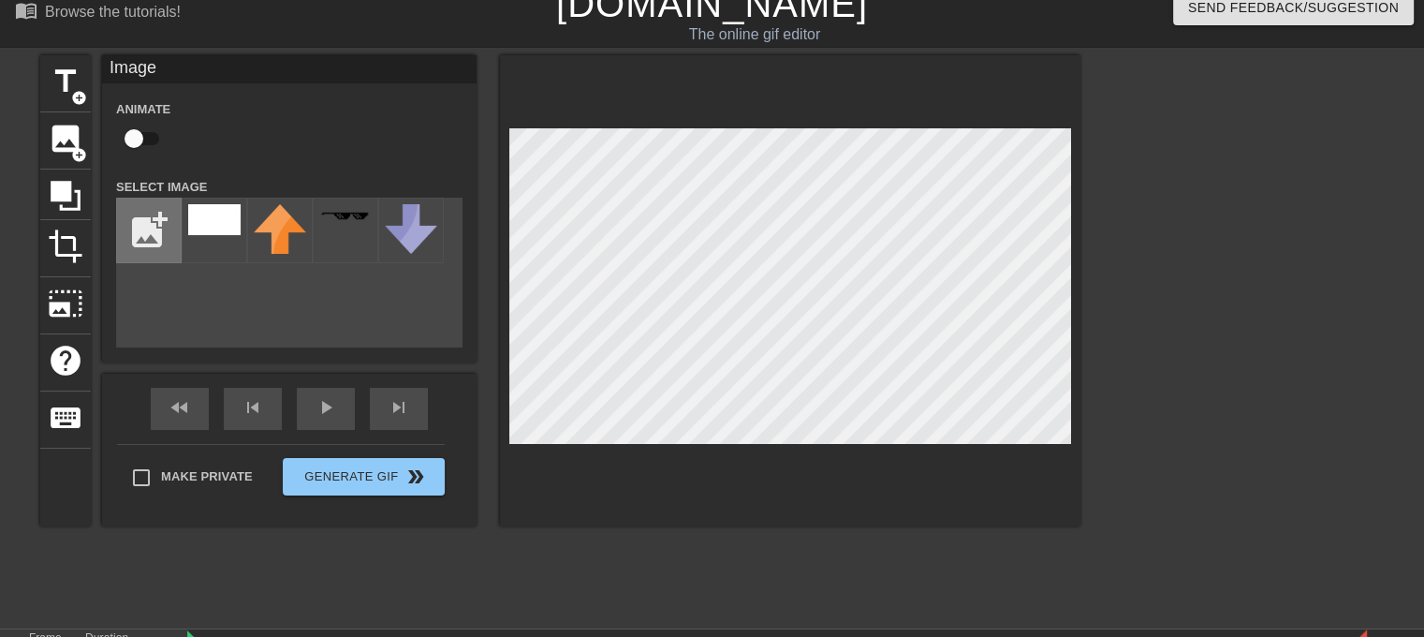
click at [139, 216] on input "file" at bounding box center [149, 230] width 64 height 64
click at [157, 210] on input "file" at bounding box center [149, 230] width 64 height 64
click at [273, 246] on img at bounding box center [280, 229] width 52 height 50
click at [224, 242] on div at bounding box center [215, 231] width 66 height 66
click at [823, 62] on div at bounding box center [790, 290] width 580 height 471
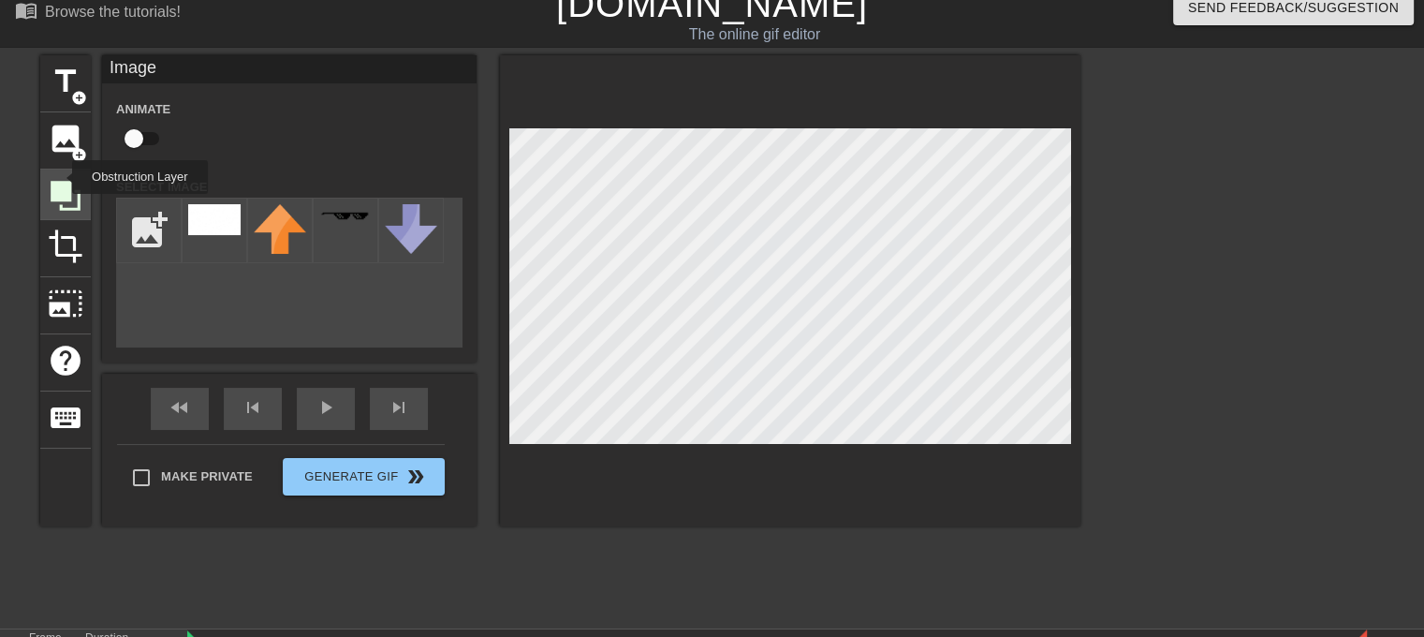
click at [60, 181] on icon at bounding box center [66, 196] width 30 height 30
click at [421, 227] on img at bounding box center [411, 229] width 52 height 50
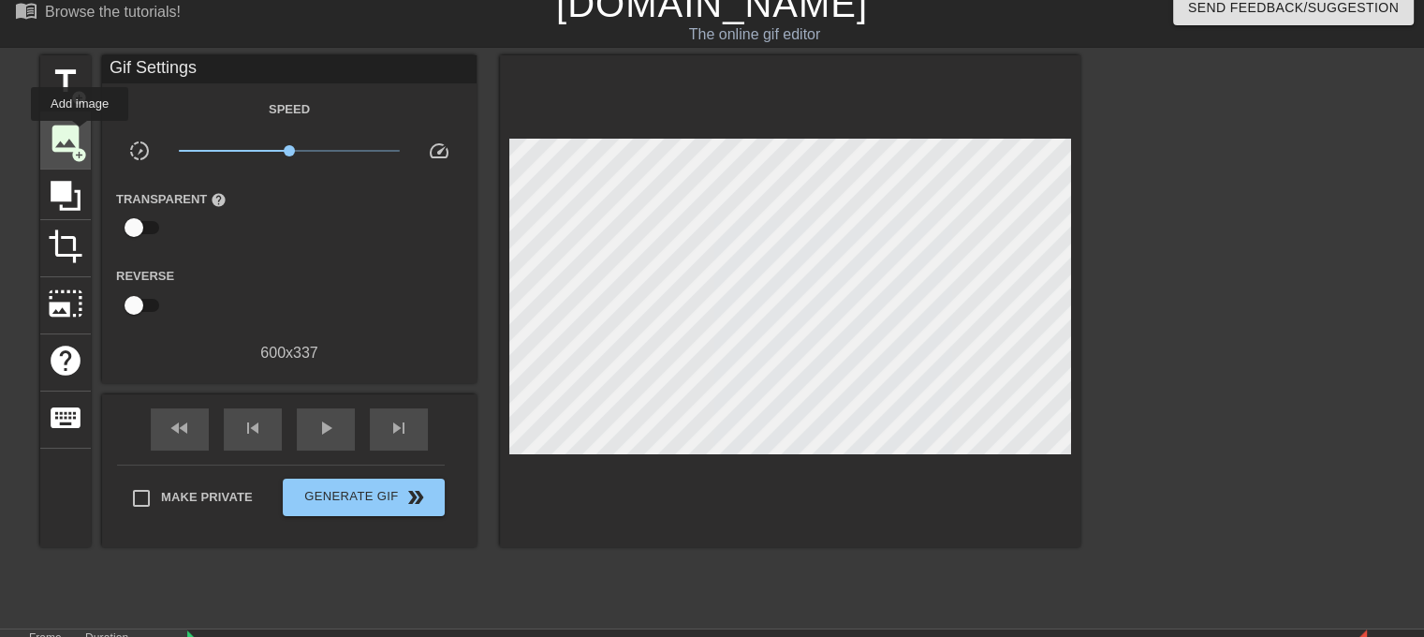
click at [80, 134] on span "image" at bounding box center [66, 139] width 36 height 36
click at [66, 149] on span "image" at bounding box center [66, 139] width 36 height 36
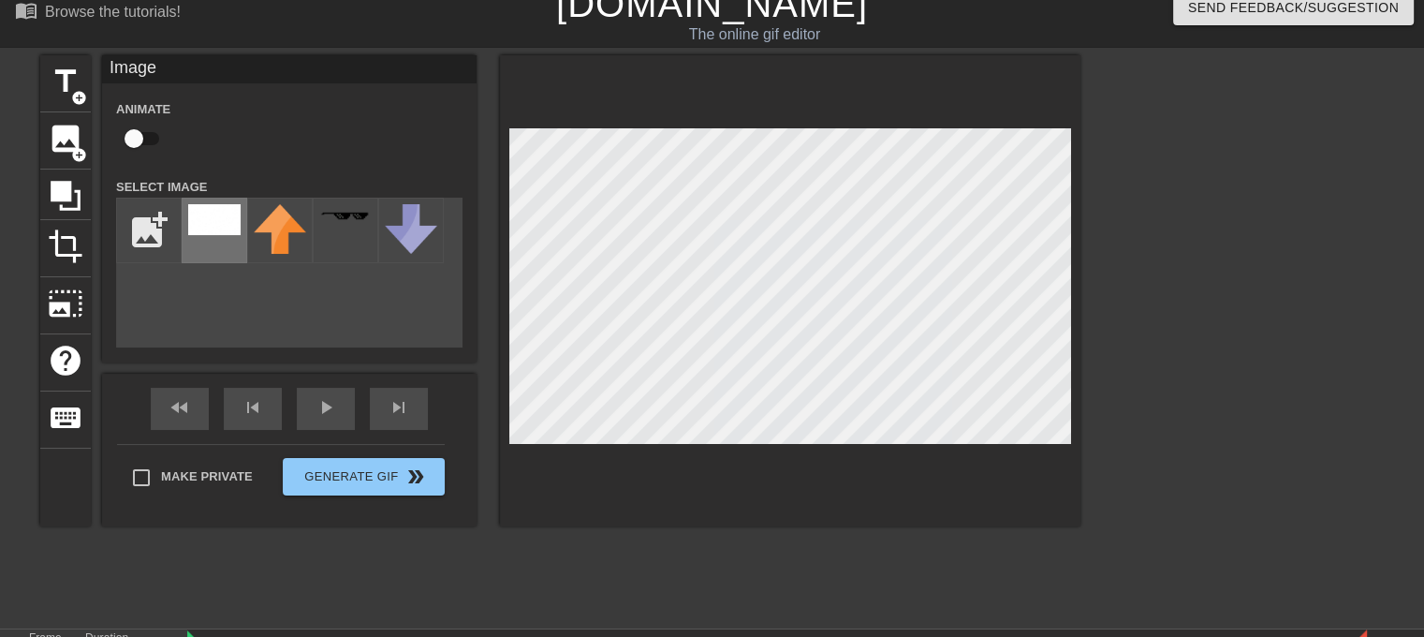
click at [215, 220] on img at bounding box center [214, 219] width 52 height 31
click at [58, 407] on span "keyboard" at bounding box center [66, 418] width 36 height 36
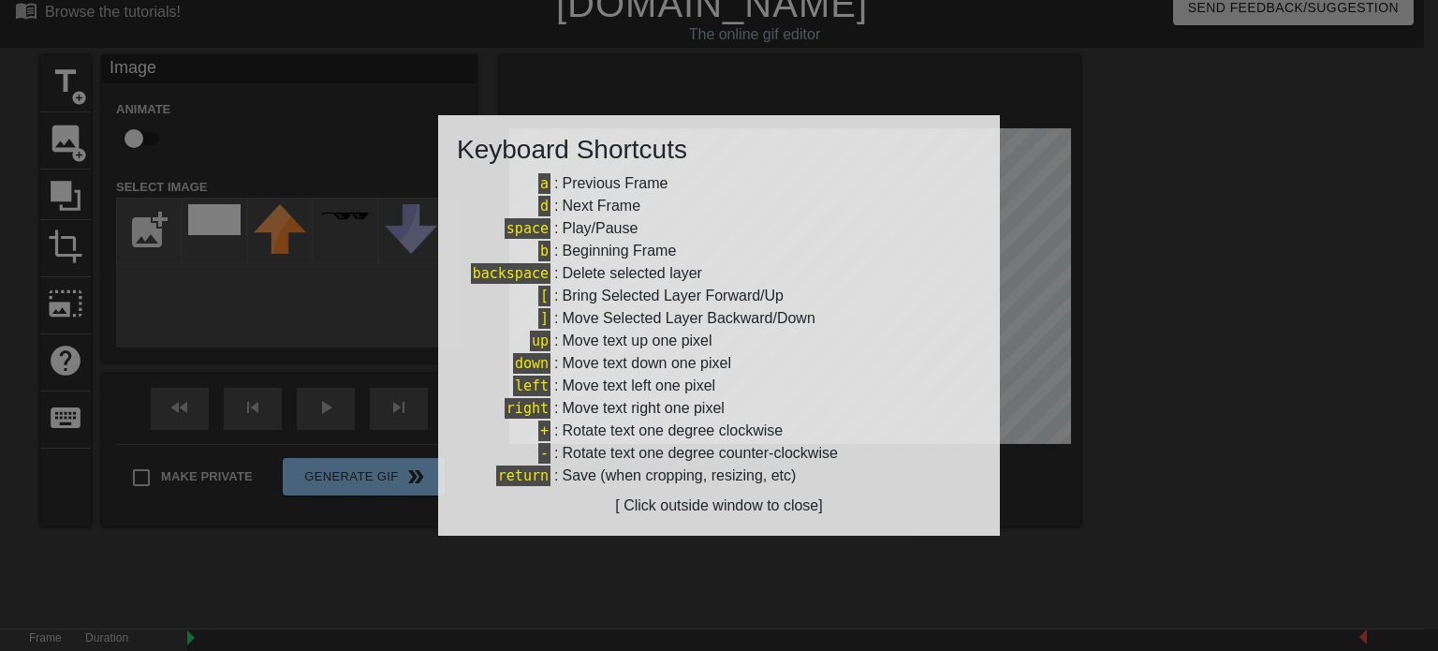
click at [1042, 303] on div at bounding box center [719, 325] width 1438 height 651
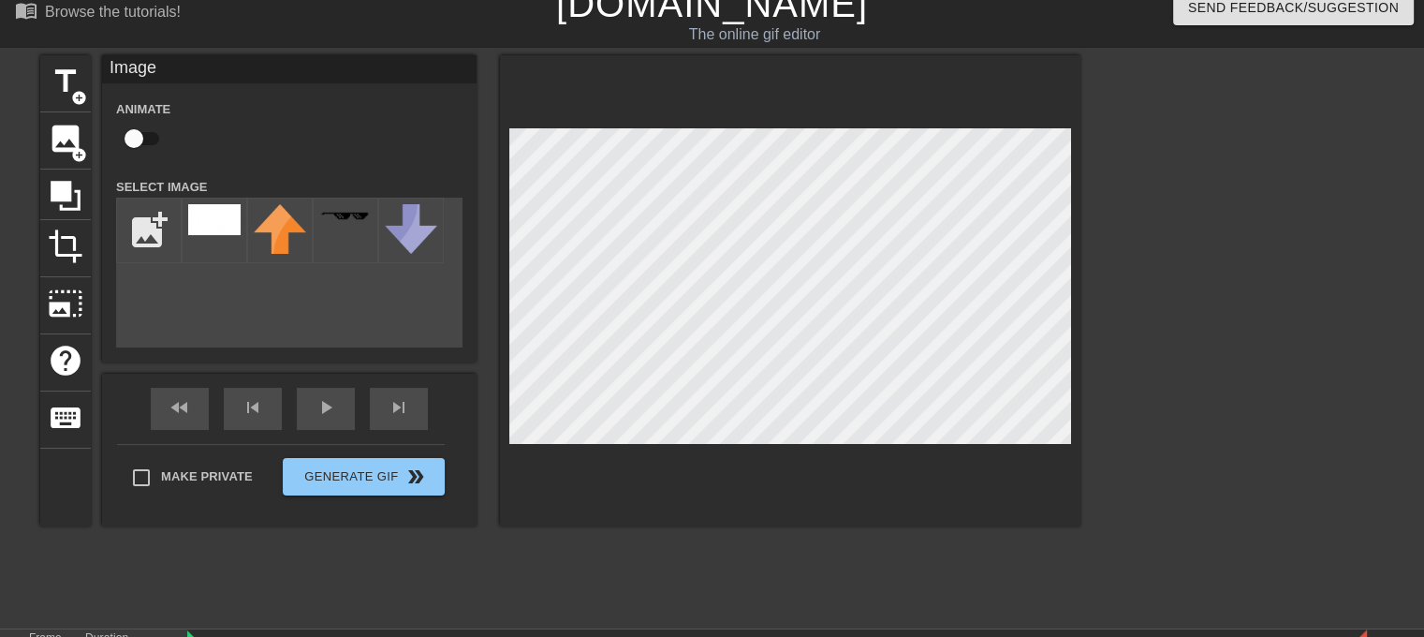
click at [846, 108] on div at bounding box center [790, 290] width 580 height 471
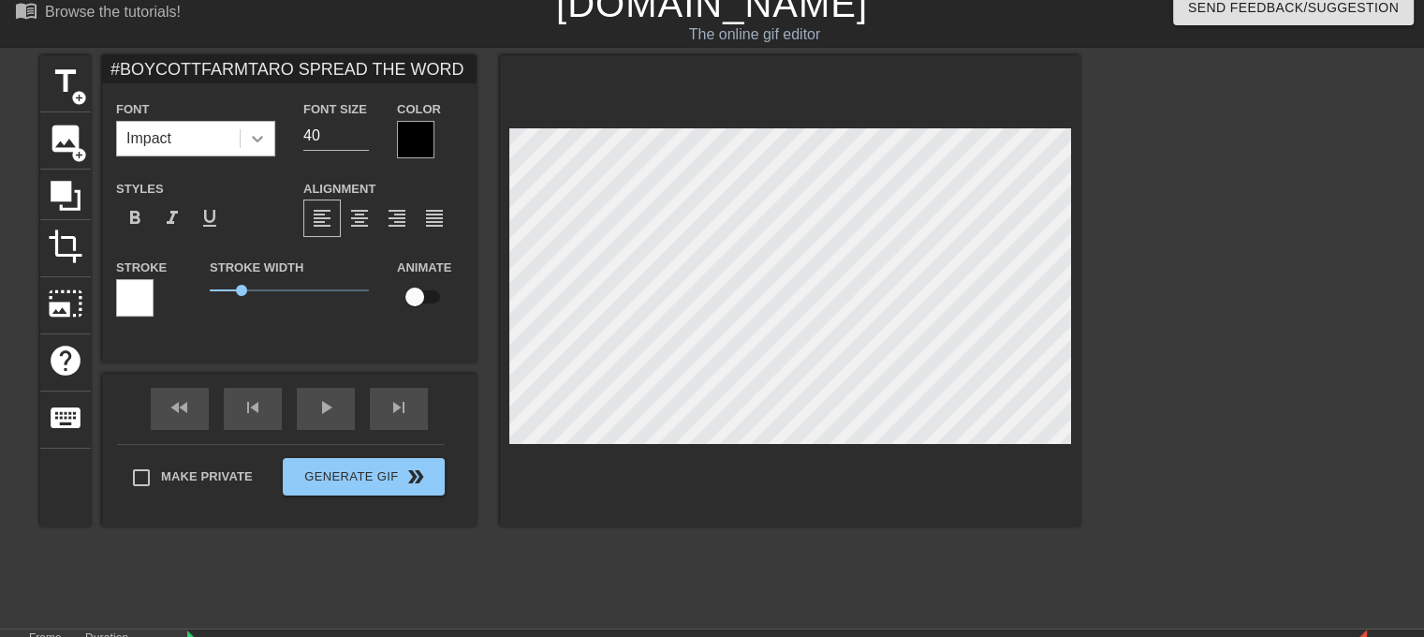
click at [264, 139] on icon at bounding box center [257, 138] width 19 height 19
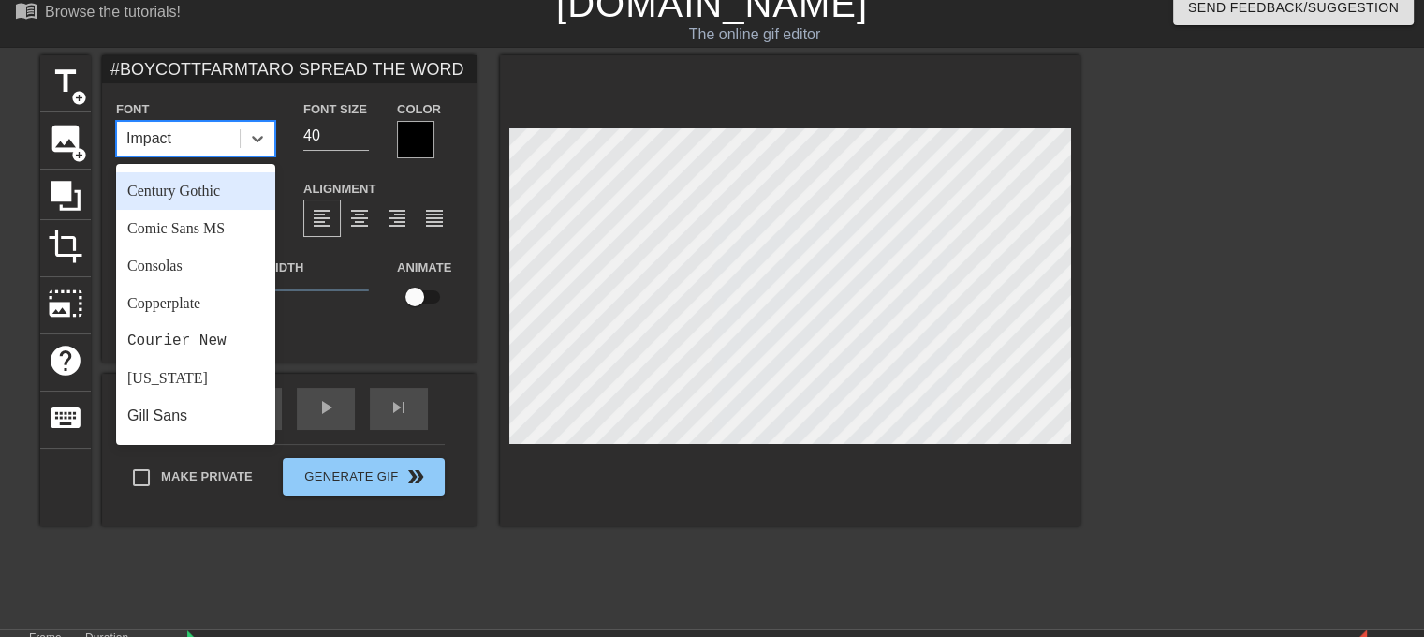
scroll to position [187, 0]
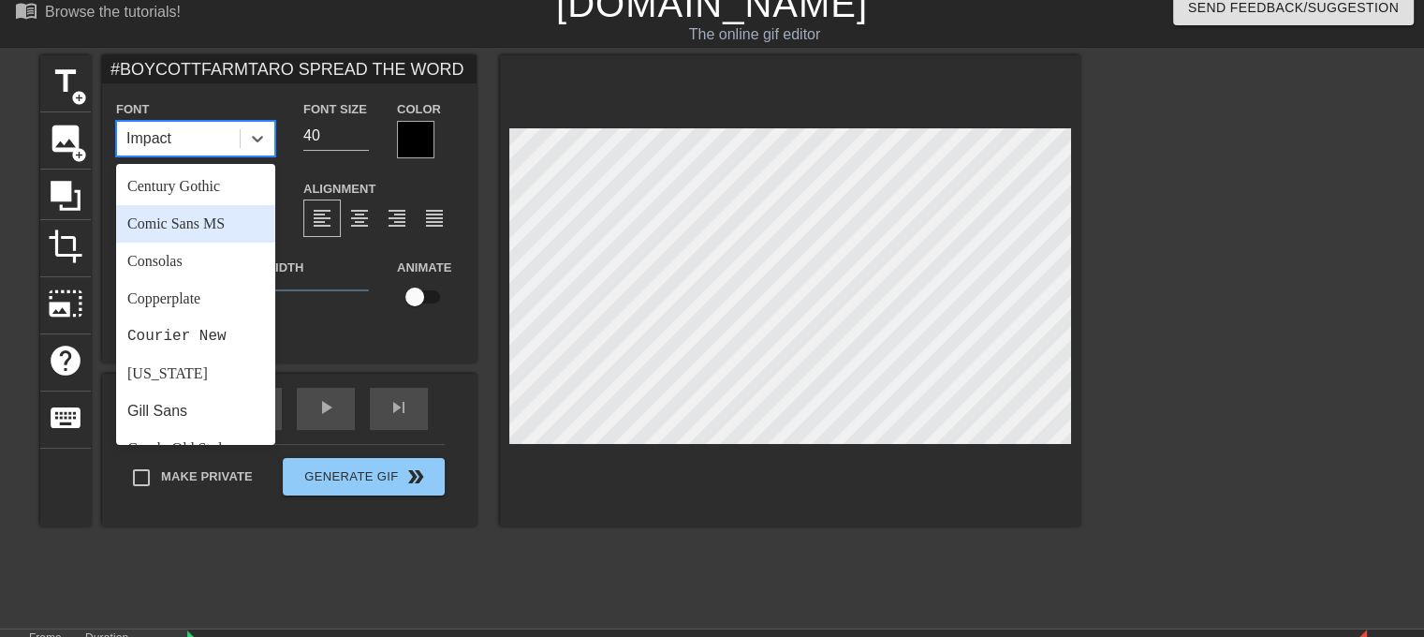
click at [186, 214] on div "Comic Sans MS" at bounding box center [195, 223] width 159 height 37
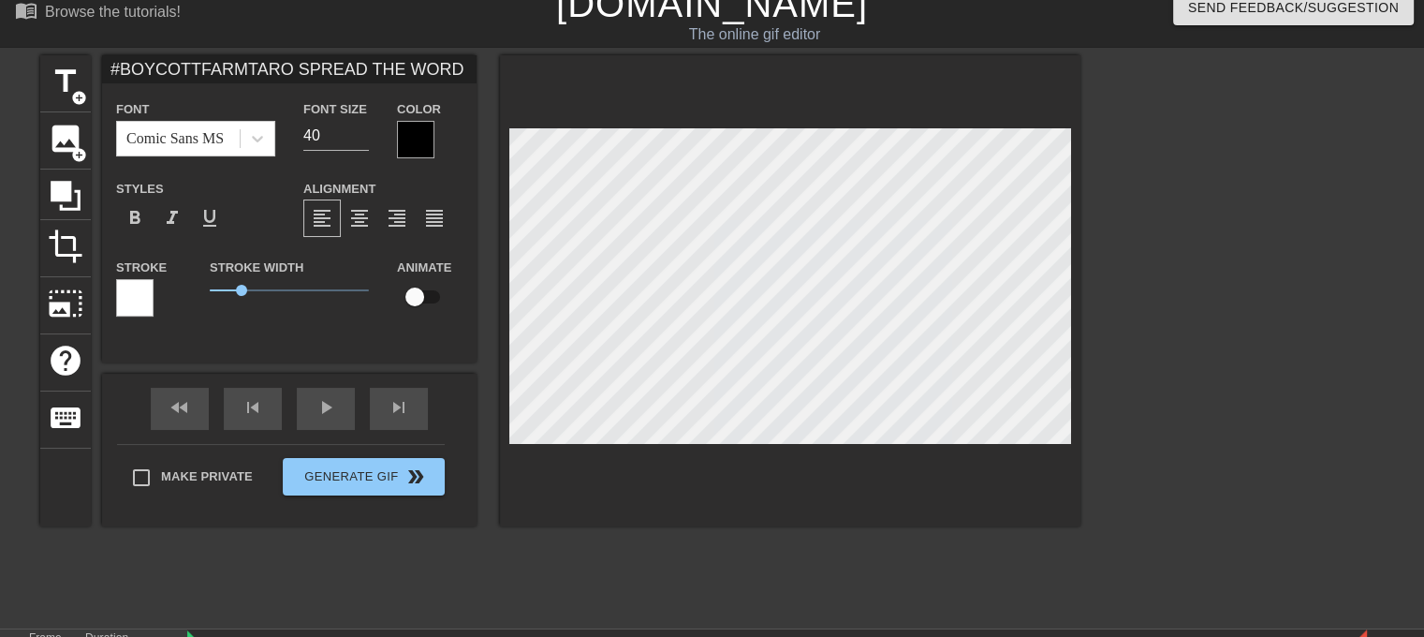
scroll to position [2, 11]
click at [220, 151] on div "Comic Sans MS" at bounding box center [178, 139] width 123 height 34
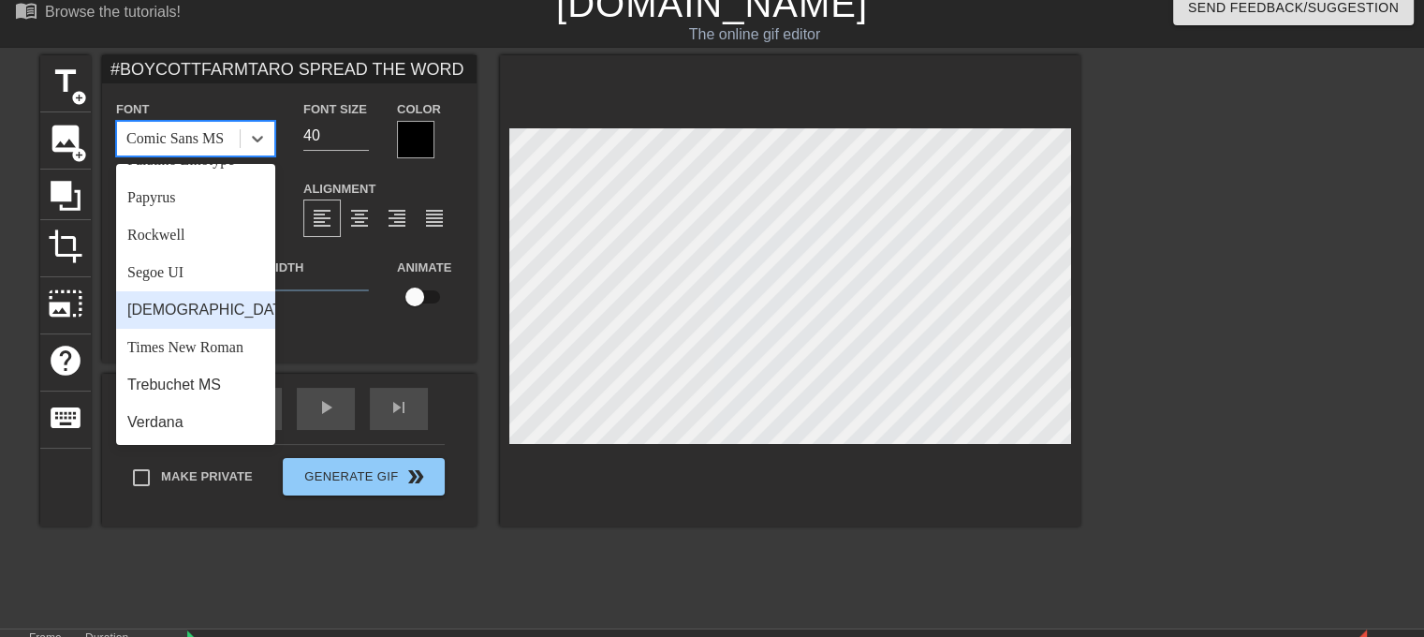
scroll to position [670, 0]
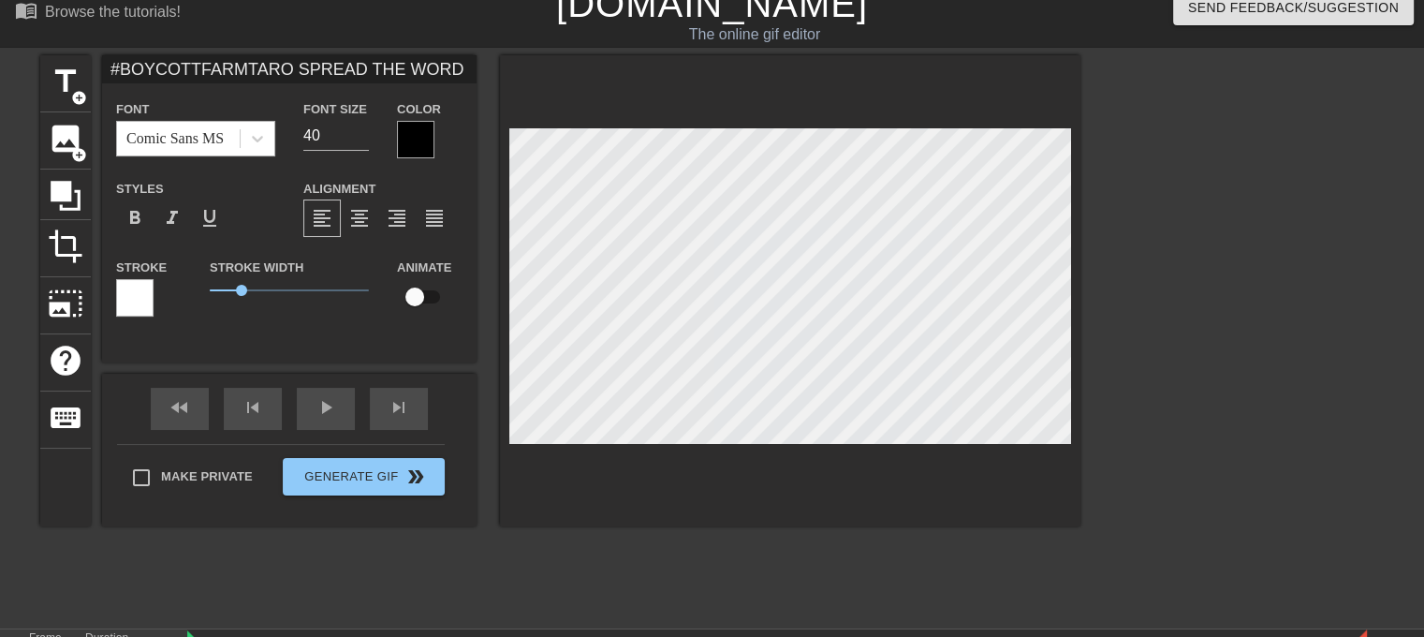
click at [238, 138] on div "Comic Sans MS" at bounding box center [178, 139] width 123 height 34
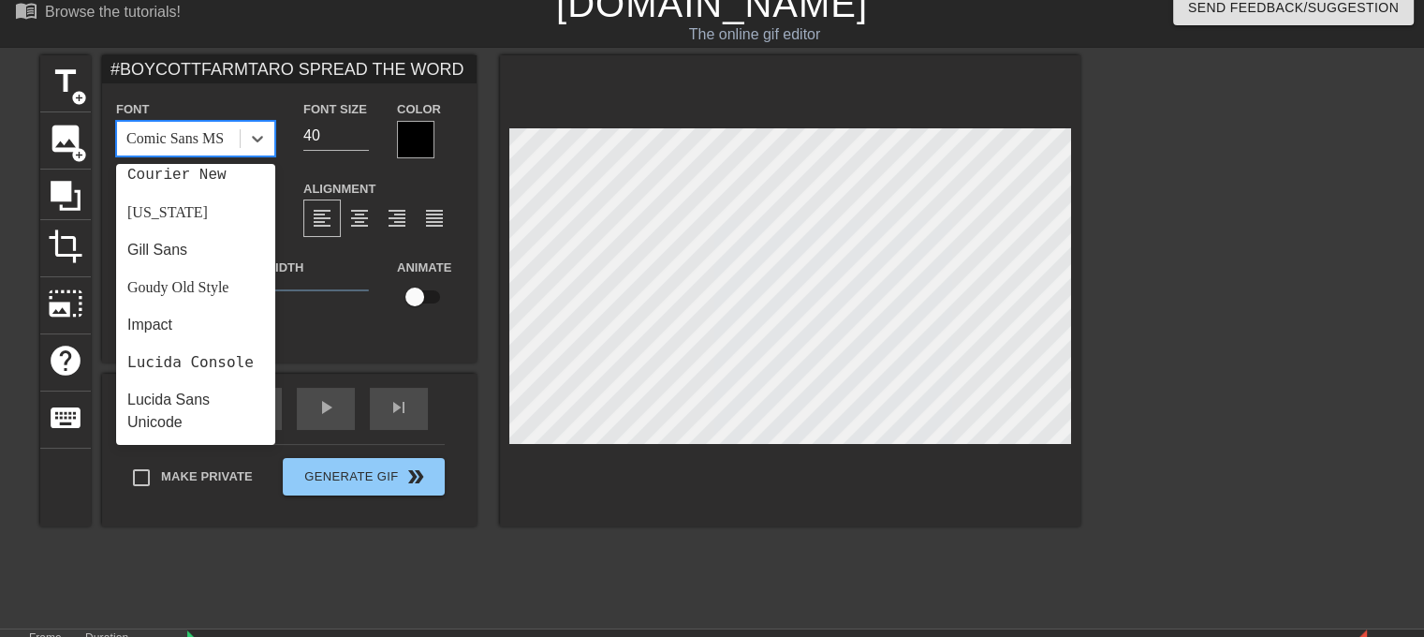
scroll to position [468, 0]
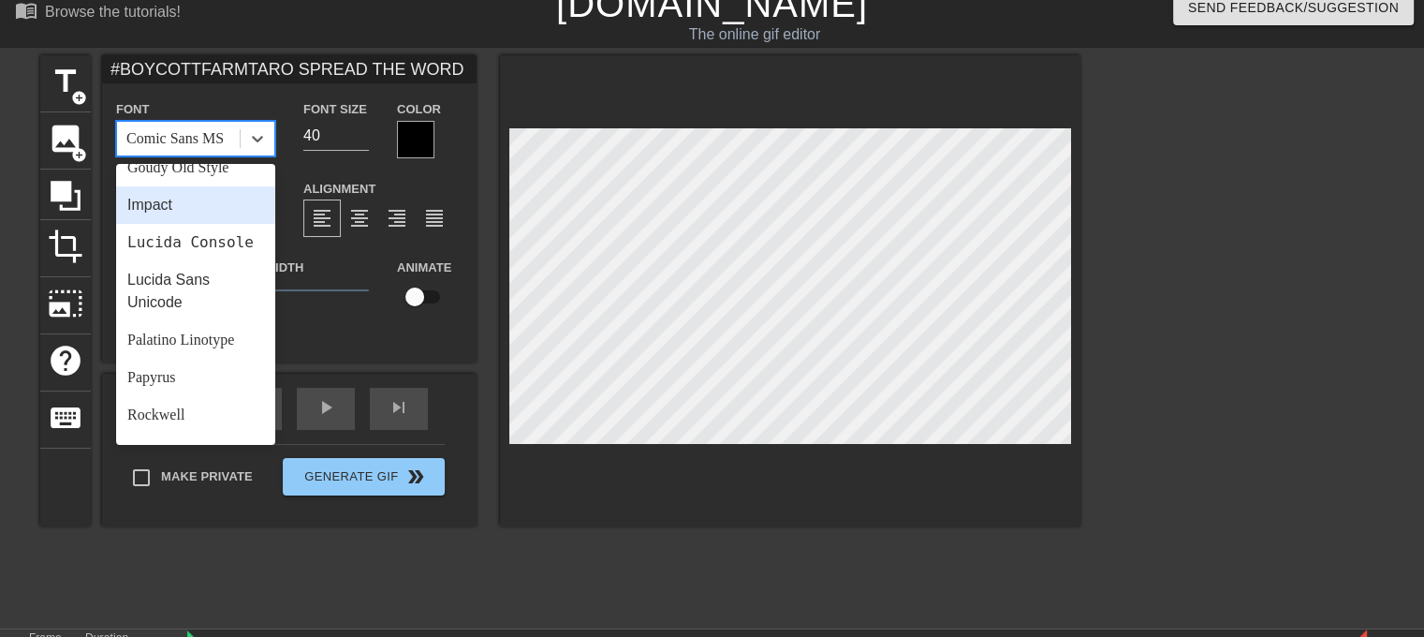
click at [183, 205] on div "Impact" at bounding box center [195, 204] width 159 height 37
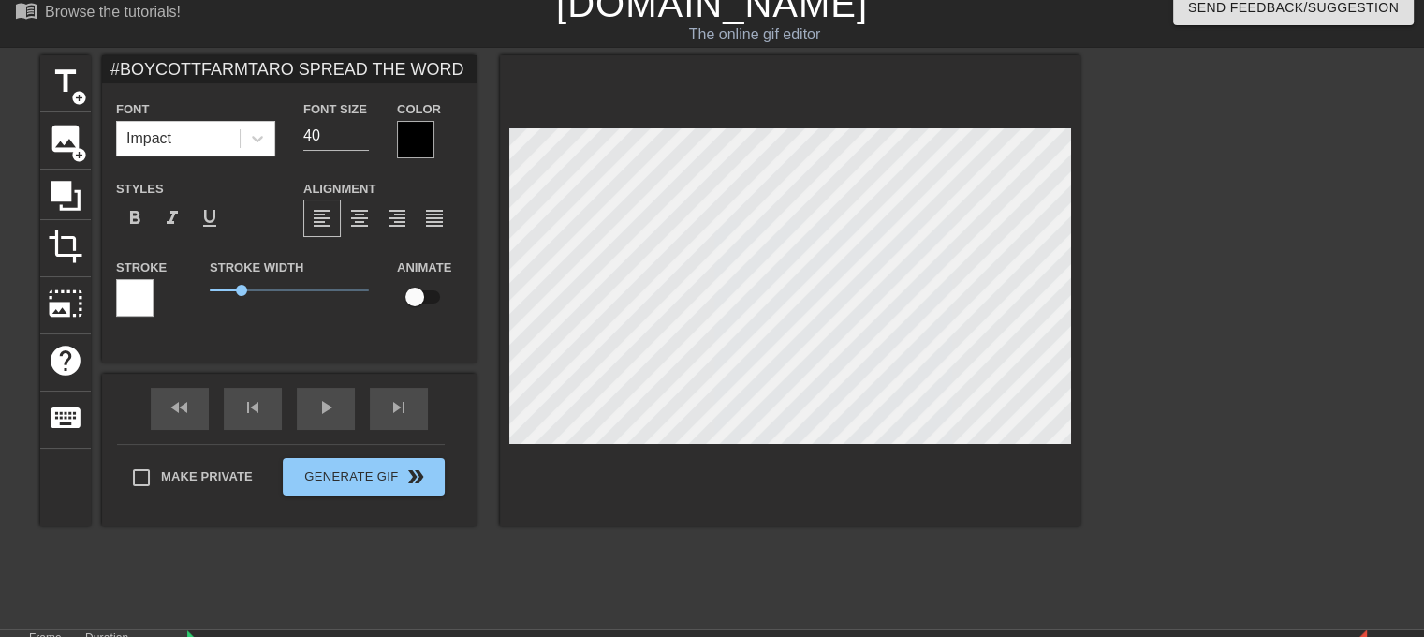
scroll to position [2, 19]
click at [242, 135] on div at bounding box center [258, 139] width 34 height 34
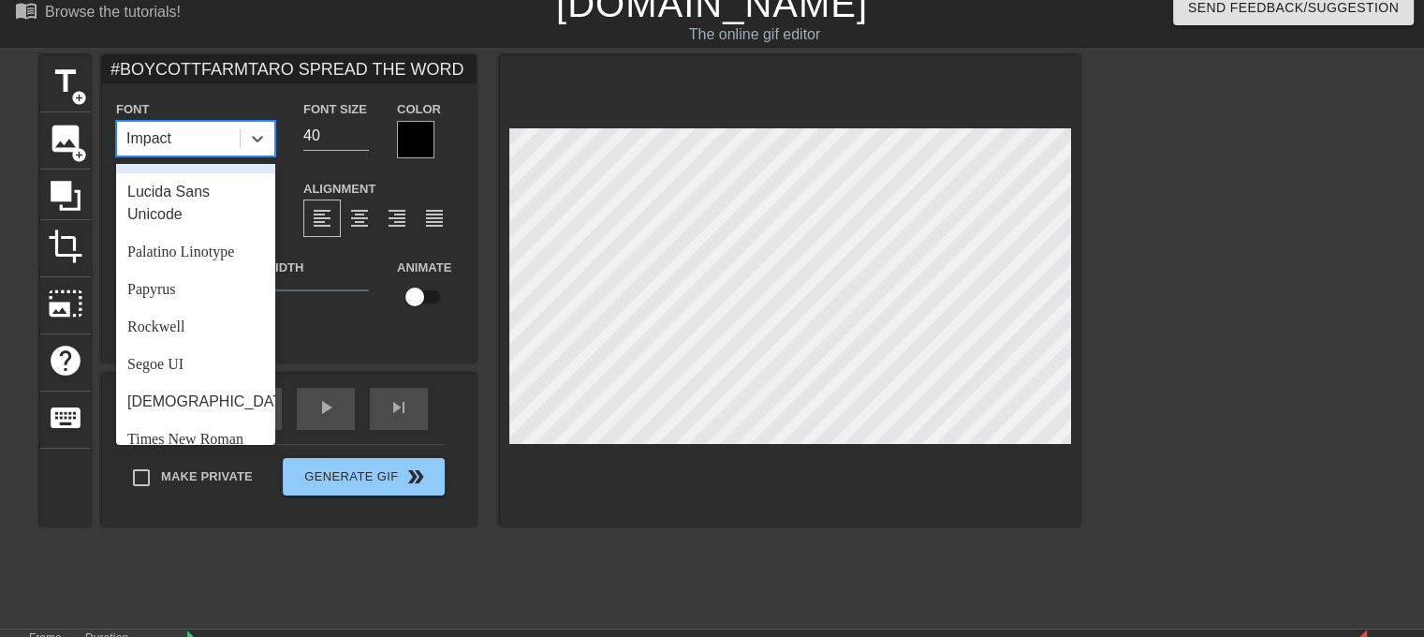
scroll to position [562, 0]
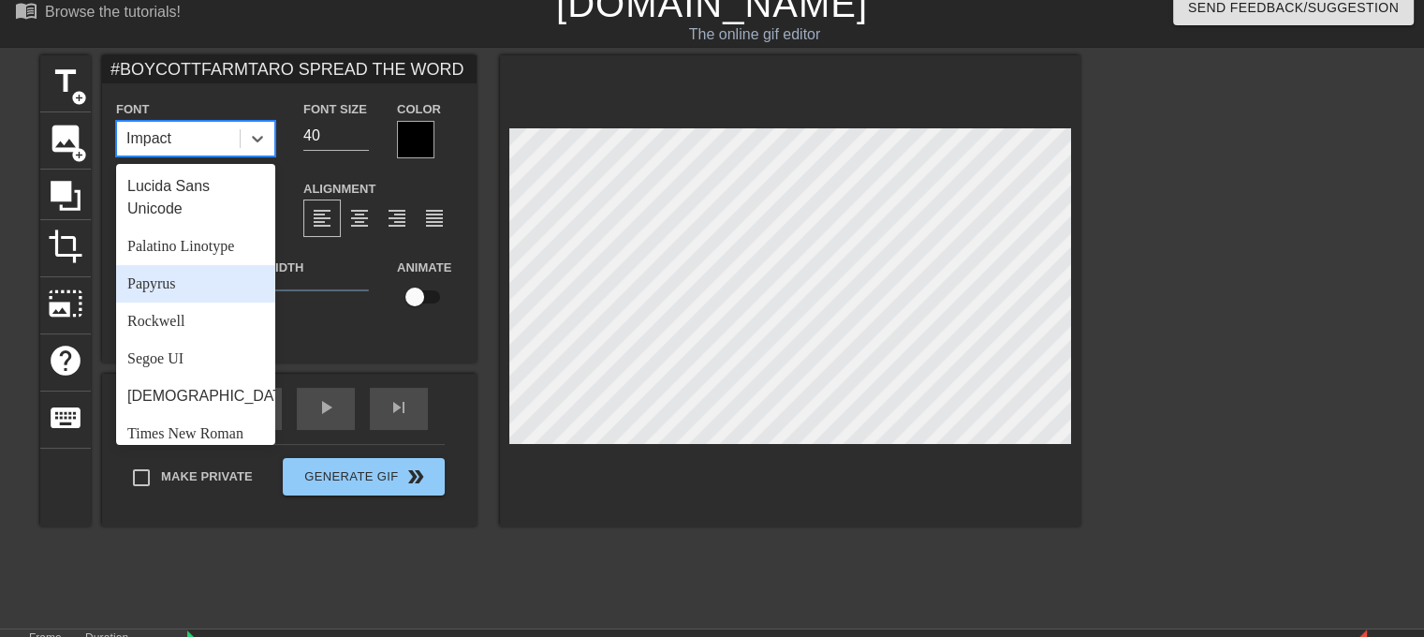
click at [165, 301] on div "Papyrus" at bounding box center [195, 283] width 159 height 37
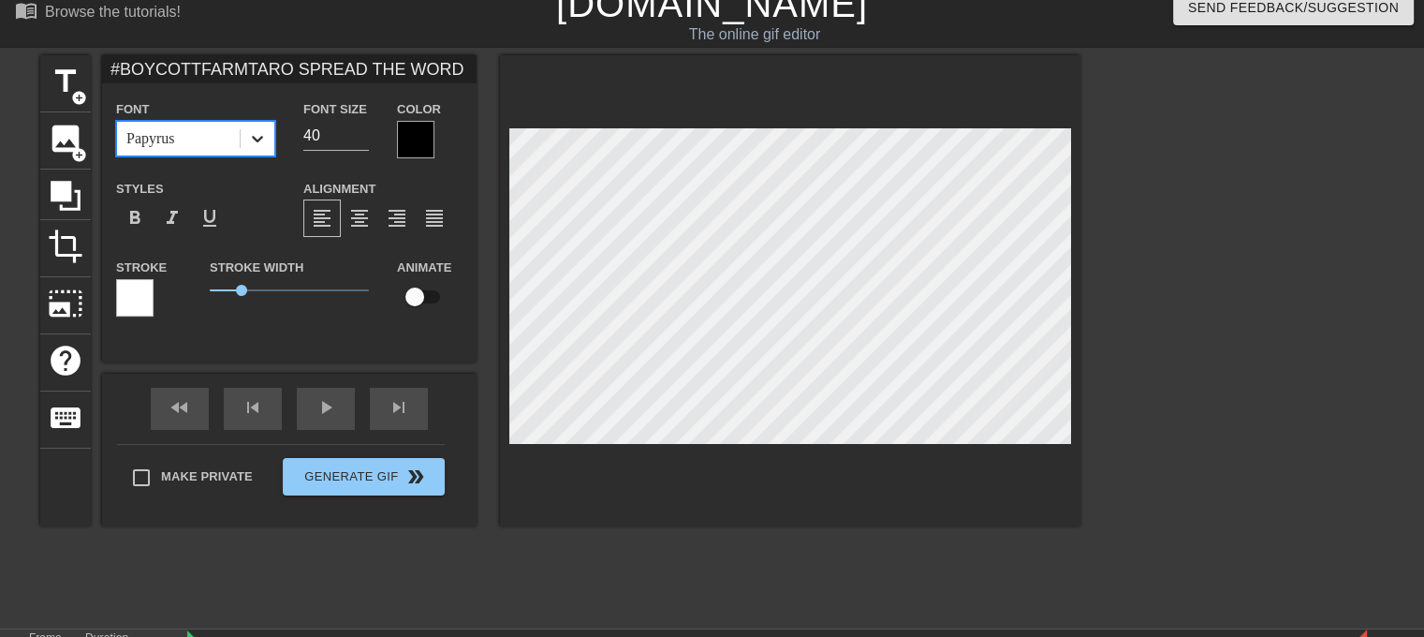
click at [250, 138] on icon at bounding box center [257, 138] width 19 height 19
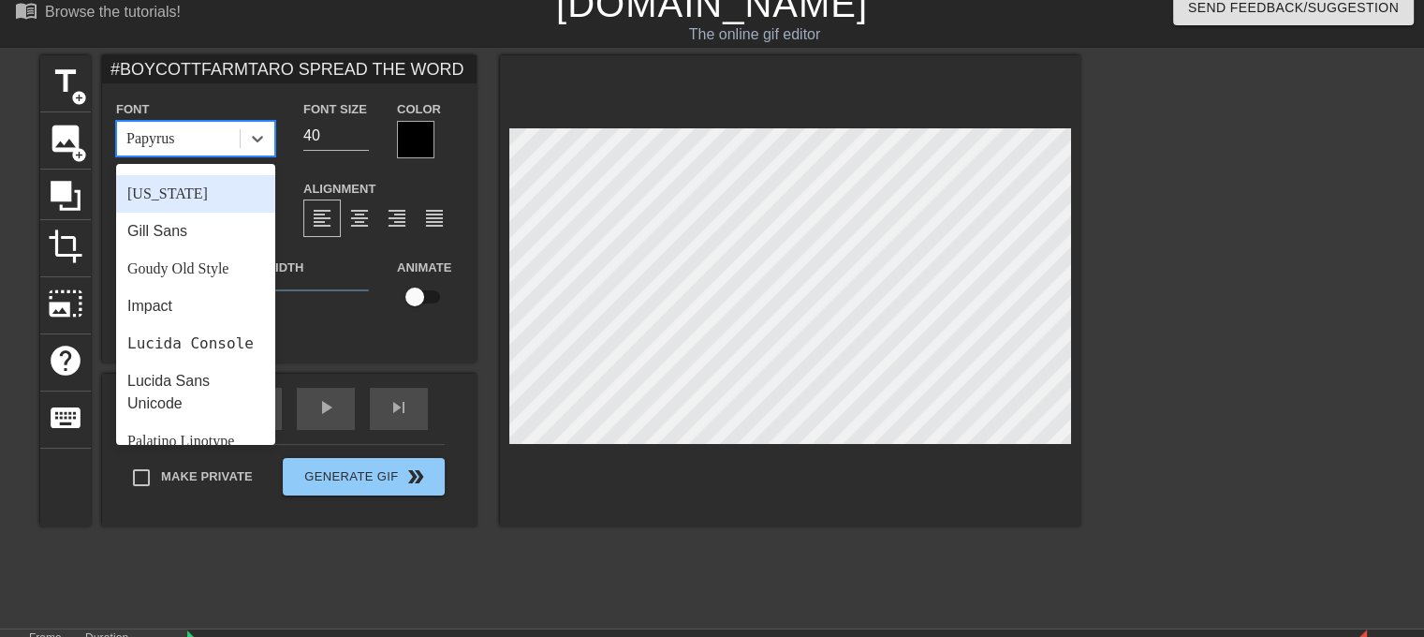
scroll to position [374, 0]
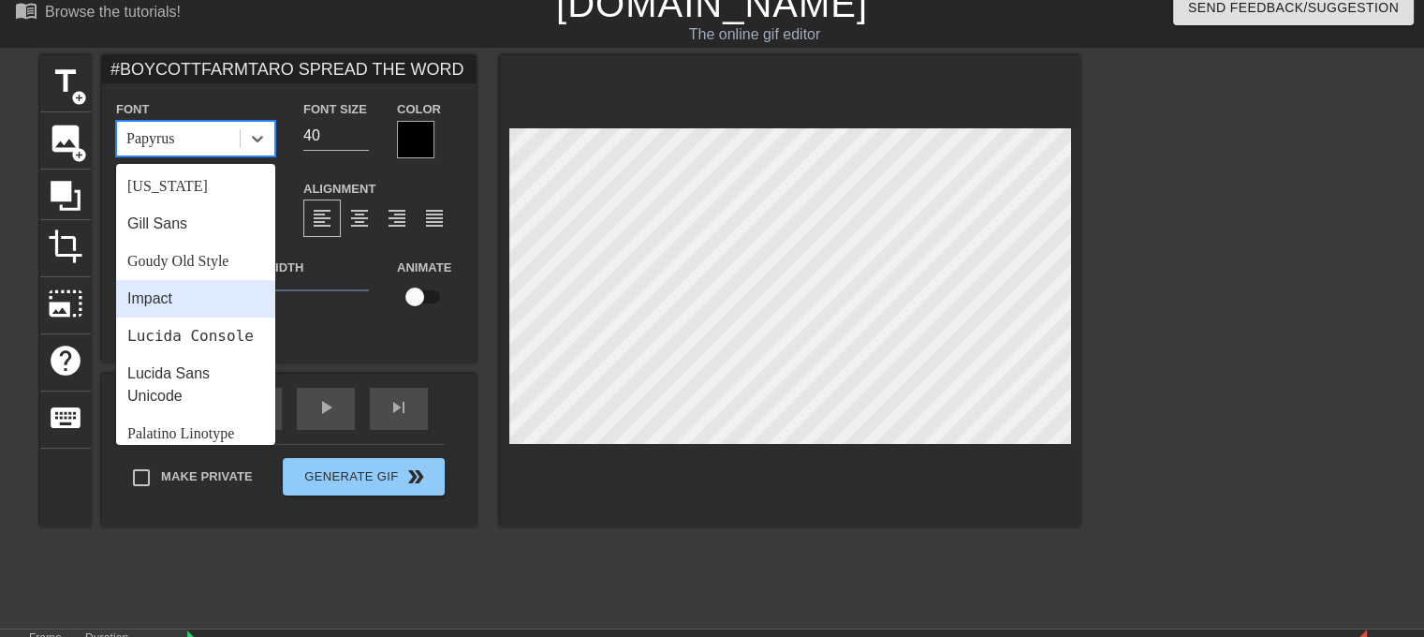
click at [184, 288] on div "Impact" at bounding box center [195, 298] width 159 height 37
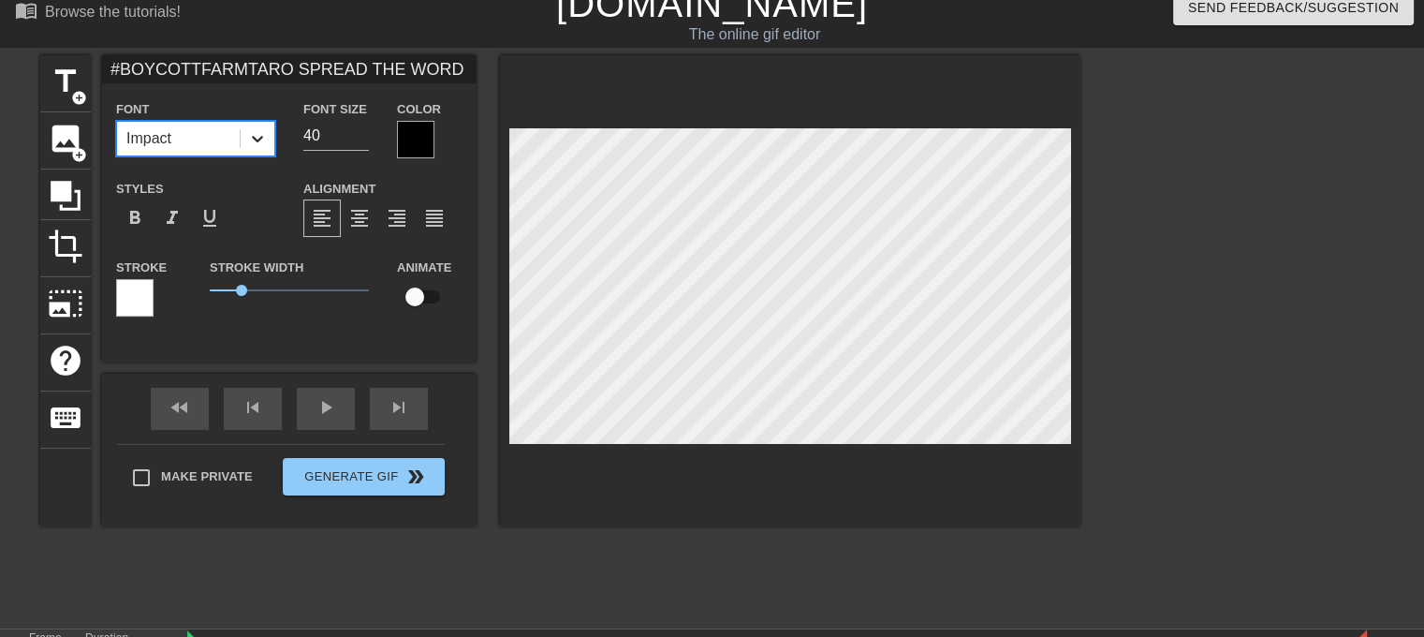
click at [255, 149] on div at bounding box center [258, 139] width 34 height 34
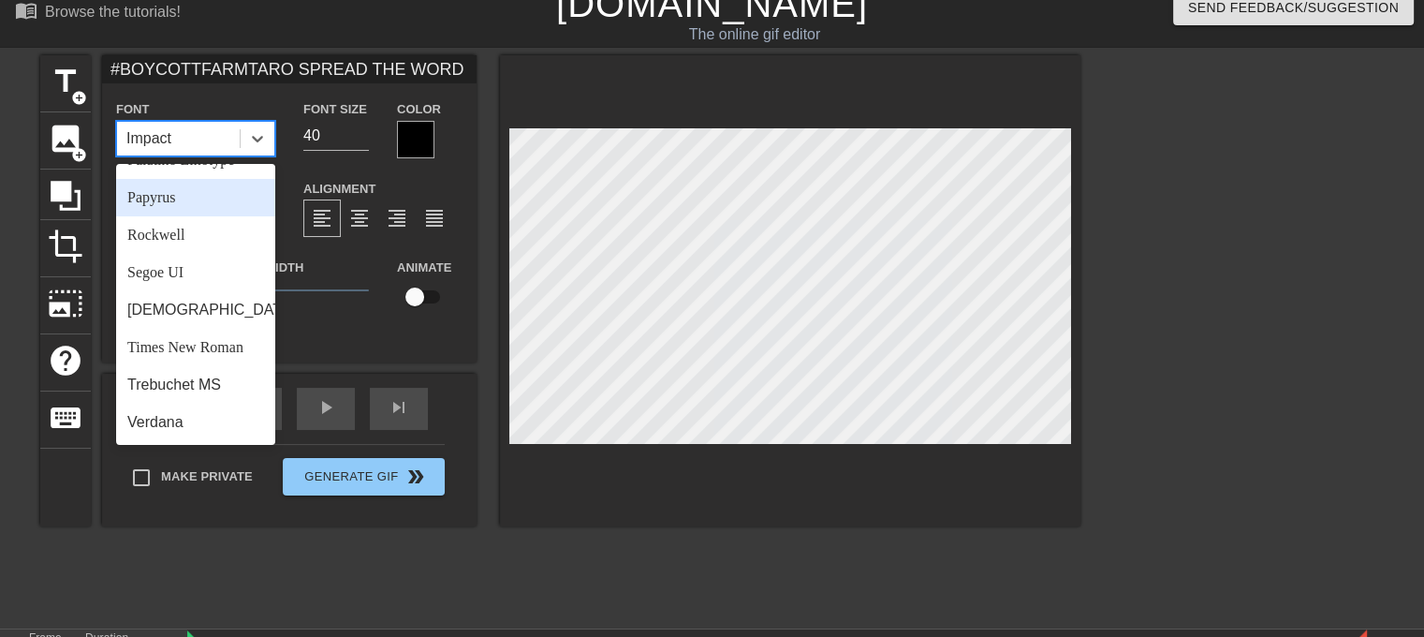
scroll to position [670, 0]
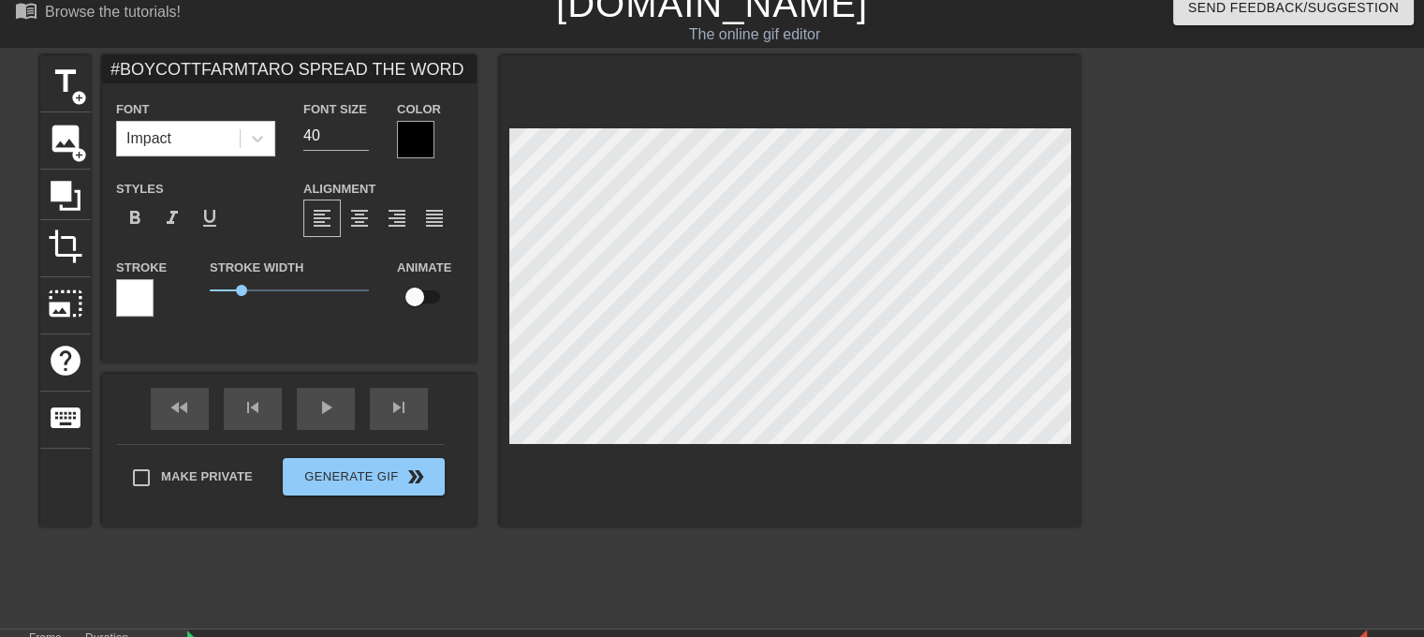
click at [1228, 339] on div at bounding box center [1243, 336] width 281 height 562
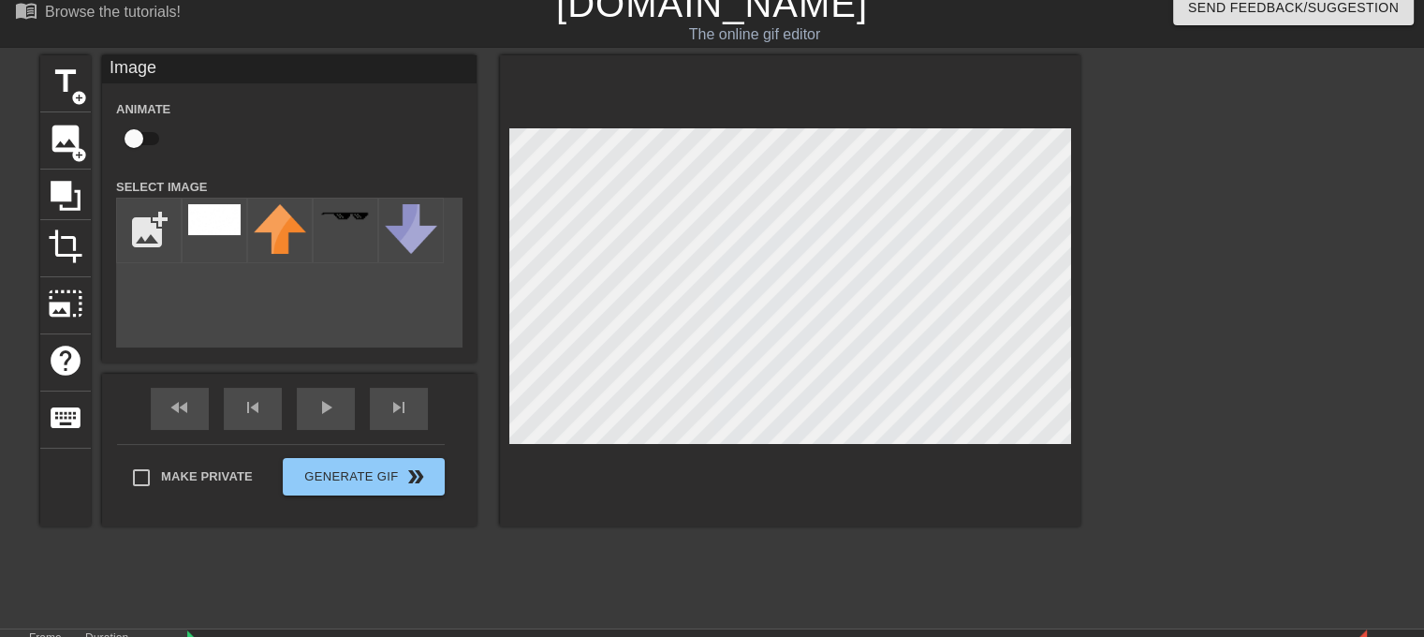
click at [1206, 246] on div at bounding box center [1243, 336] width 281 height 562
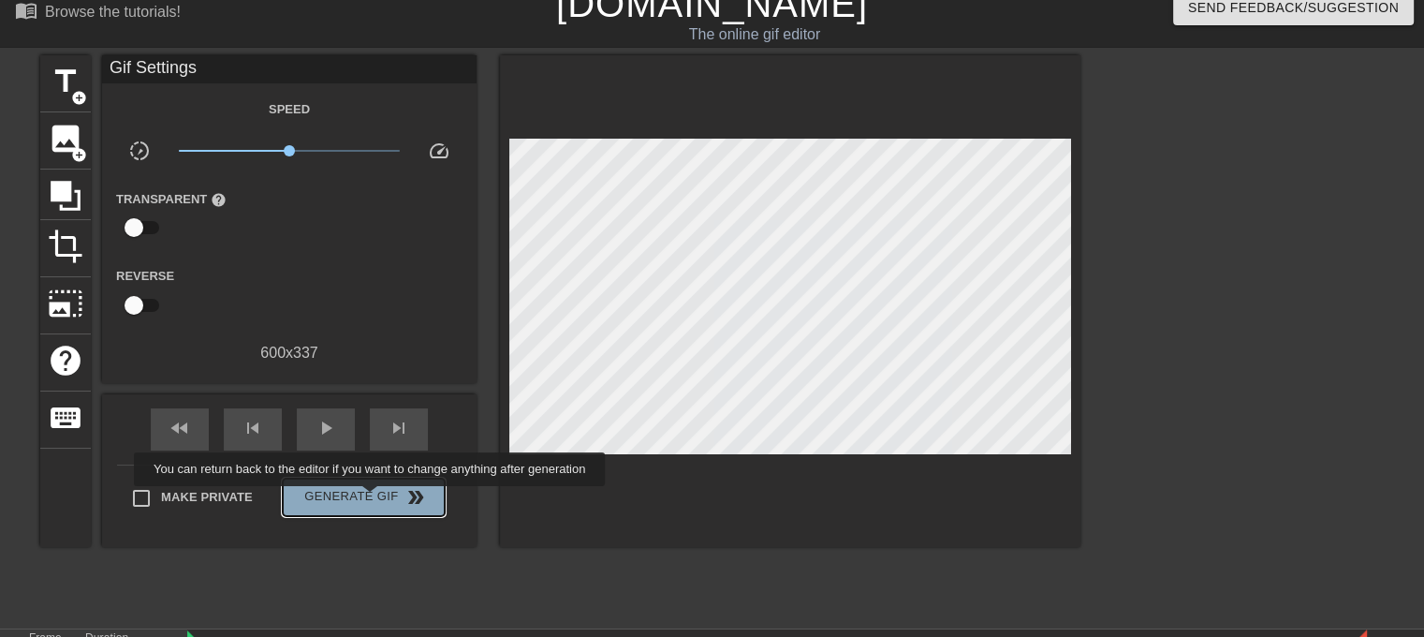
click at [372, 499] on span "Generate Gif double_arrow" at bounding box center [363, 497] width 147 height 22
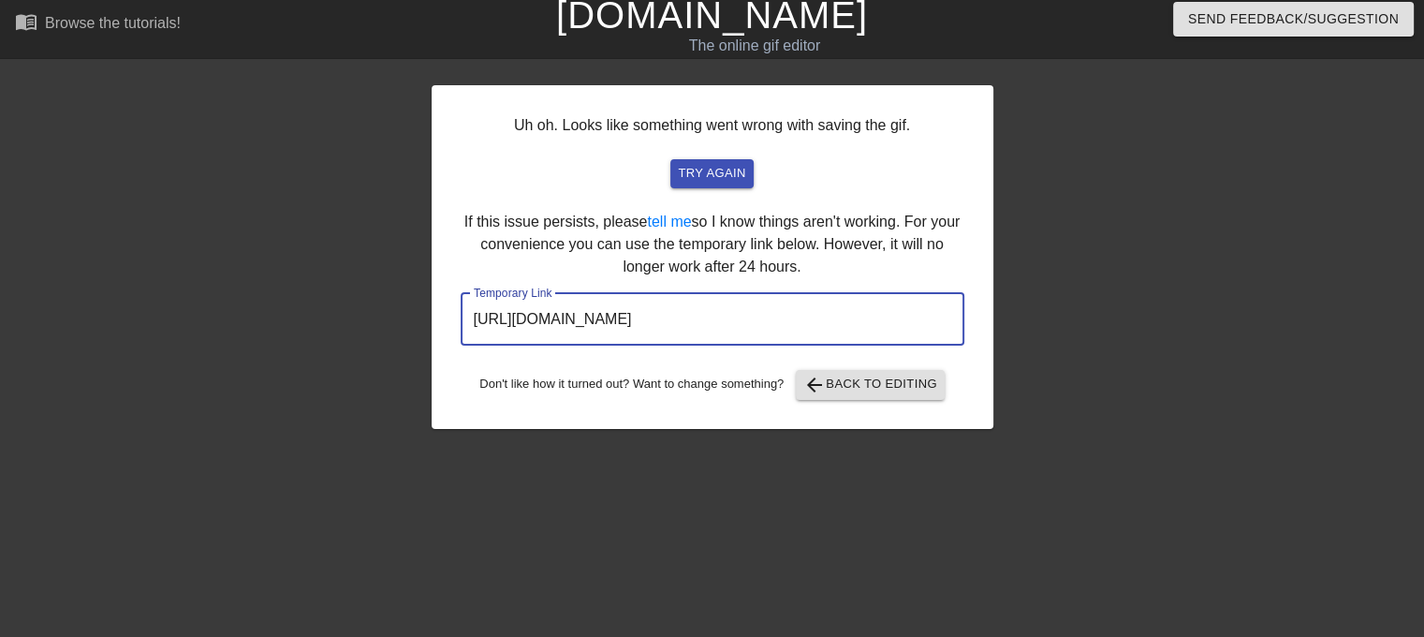
drag, startPoint x: 869, startPoint y: 322, endPoint x: 424, endPoint y: 321, distance: 444.7
click at [424, 321] on div "Uh oh. Looks like something went wrong with saving the gif. try again If this i…" at bounding box center [712, 347] width 1424 height 562
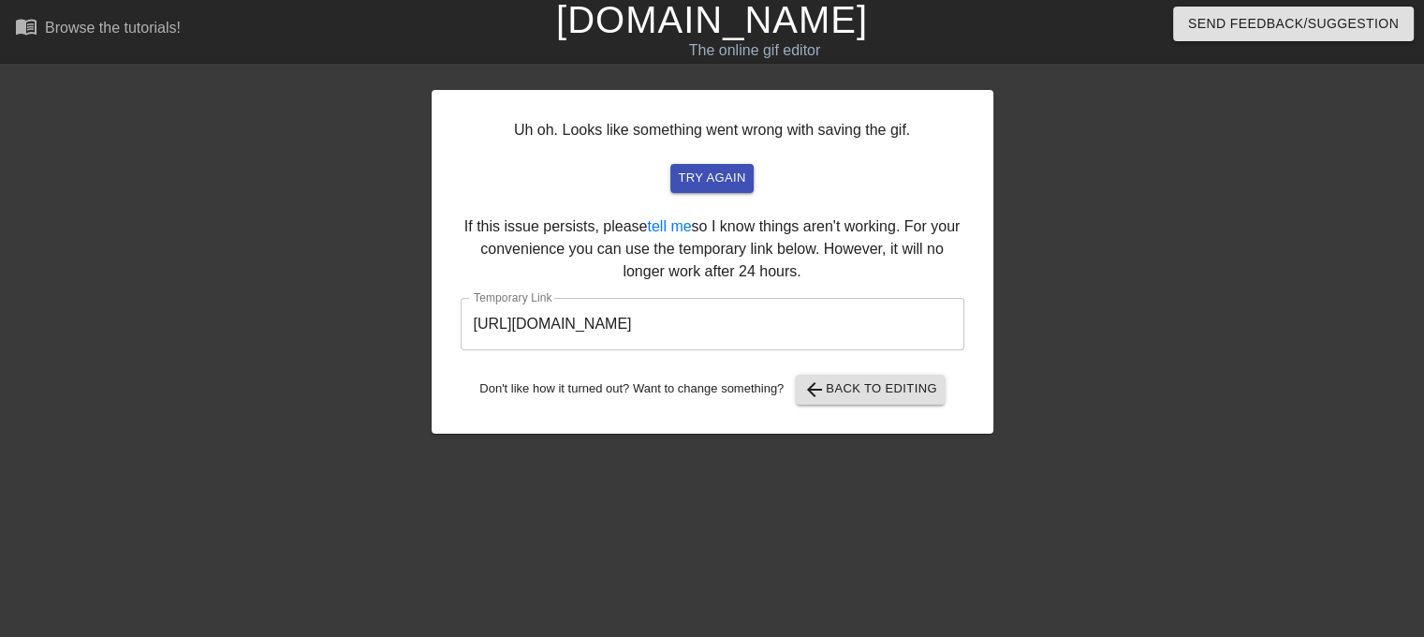
scroll to position [0, 0]
